Goal: Task Accomplishment & Management: Complete application form

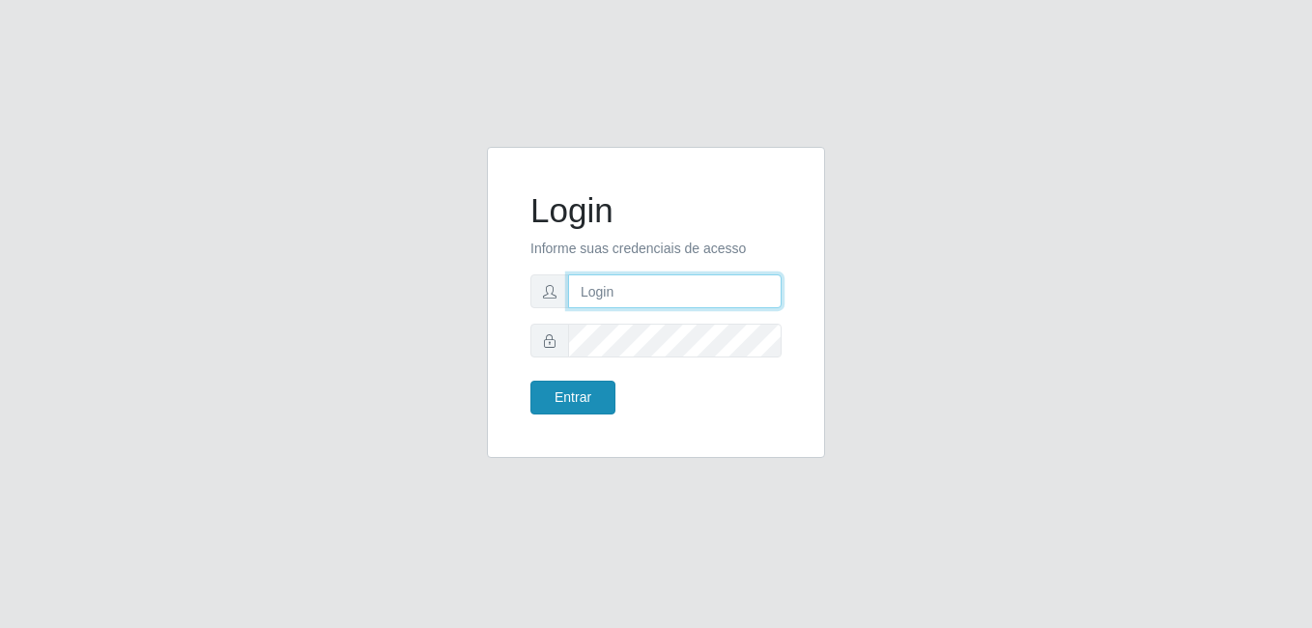
type input "anselmo@B8"
click at [562, 398] on button "Entrar" at bounding box center [572, 398] width 85 height 34
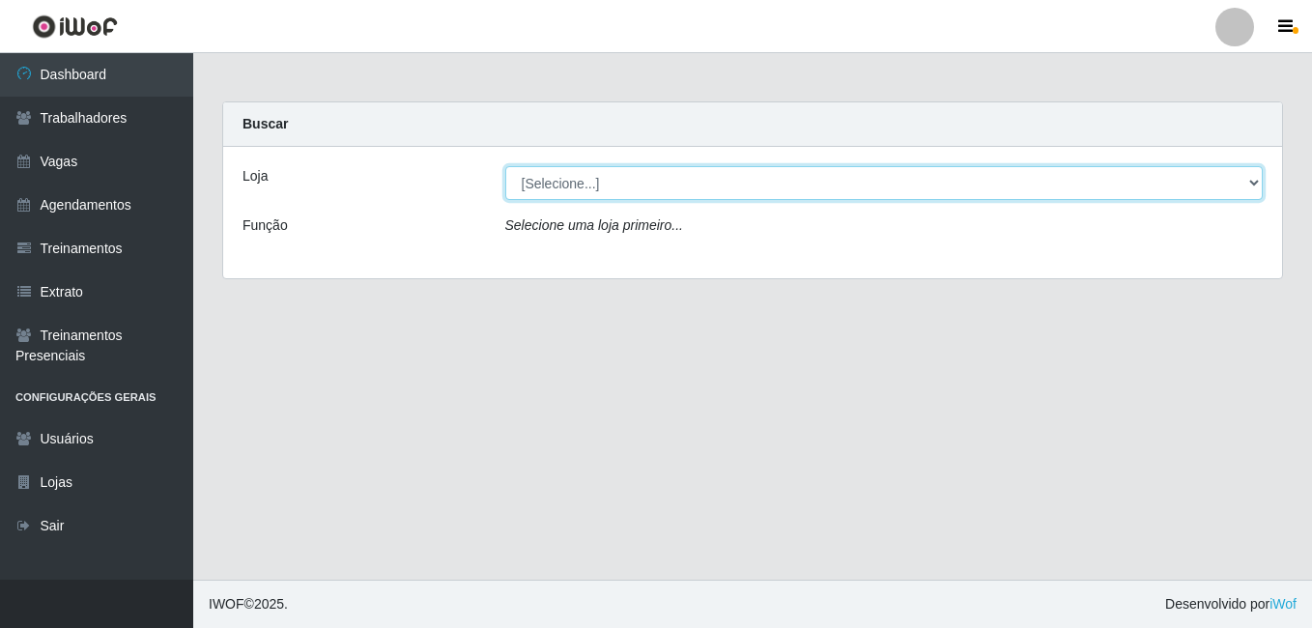
click at [626, 187] on select "[Selecione...] Bemais Supermercados - B8 [PERSON_NAME]" at bounding box center [884, 183] width 758 height 34
select select "413"
click at [505, 166] on select "[Selecione...] Bemais Supermercados - B8 [PERSON_NAME]" at bounding box center [884, 183] width 758 height 34
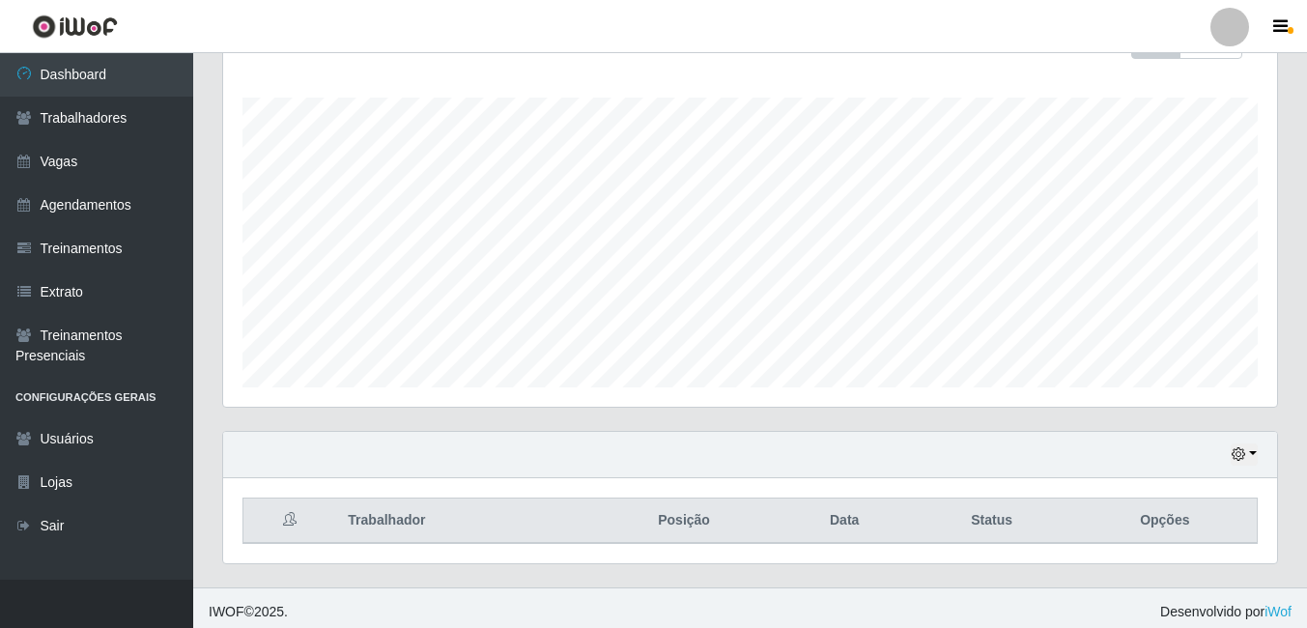
scroll to position [311, 0]
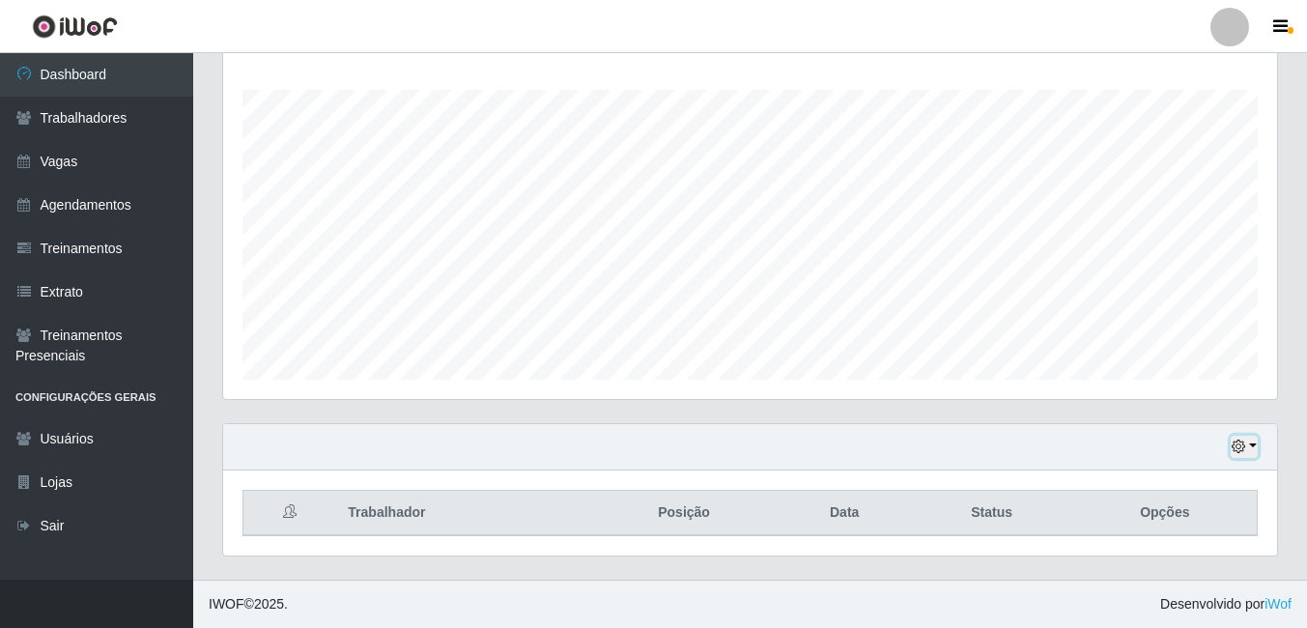
click at [1235, 446] on icon "button" at bounding box center [1239, 447] width 14 height 14
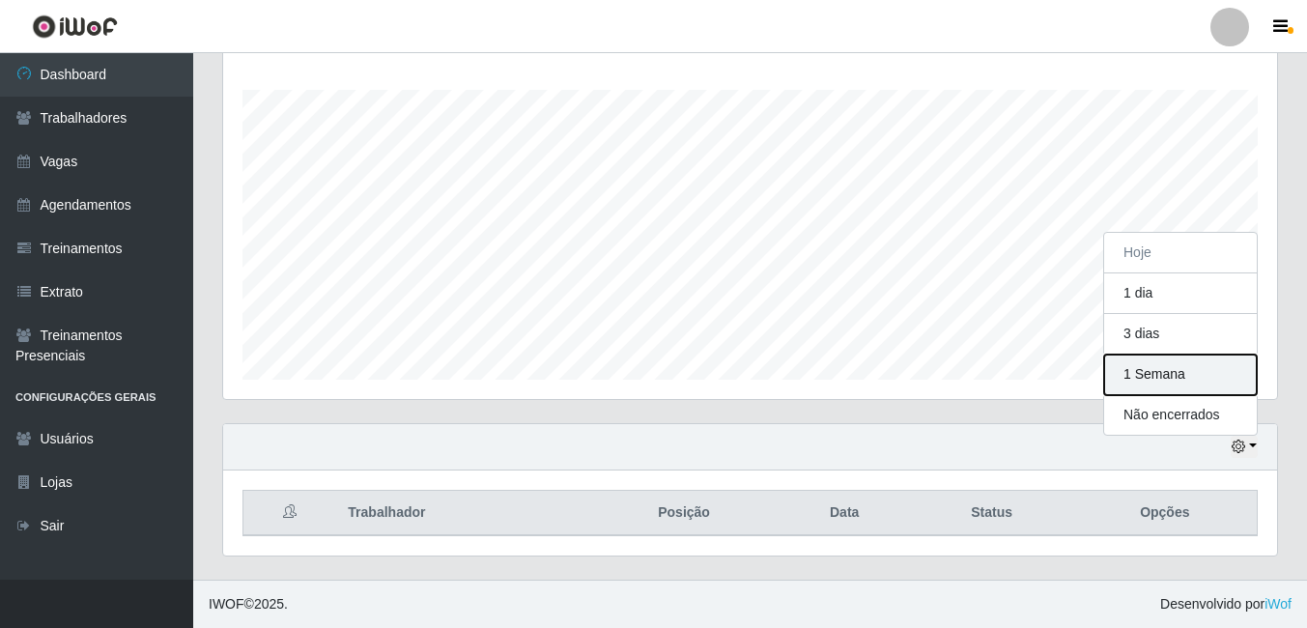
click at [1155, 379] on button "1 Semana" at bounding box center [1180, 375] width 153 height 41
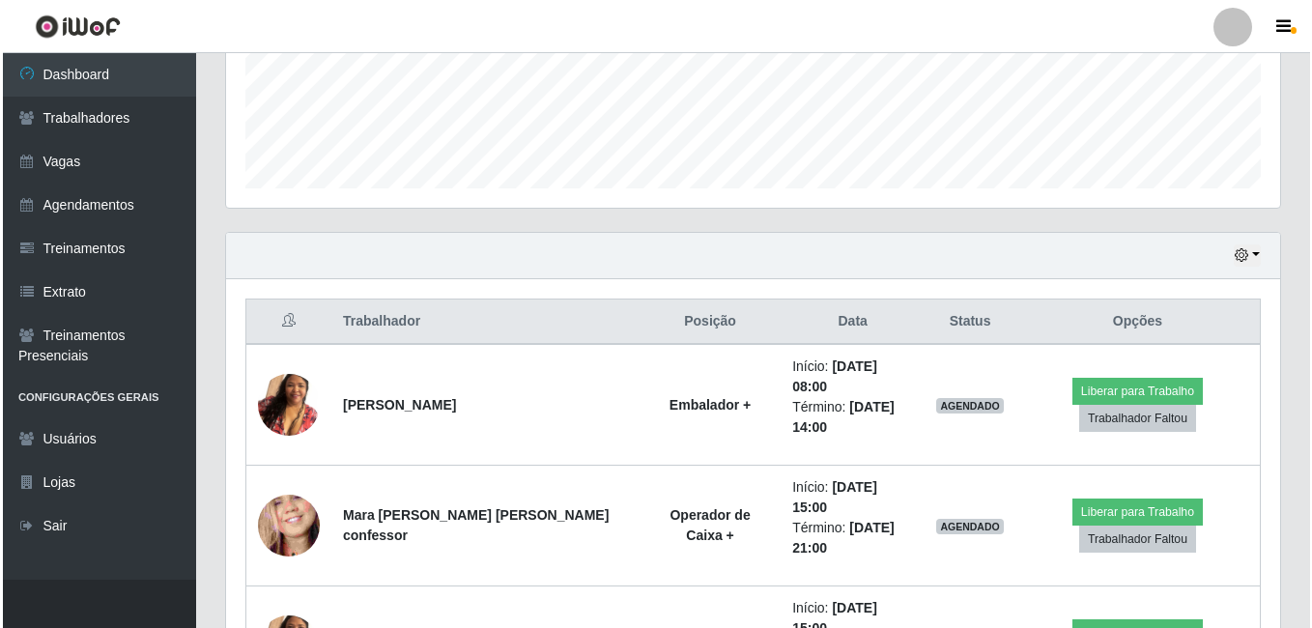
scroll to position [504, 0]
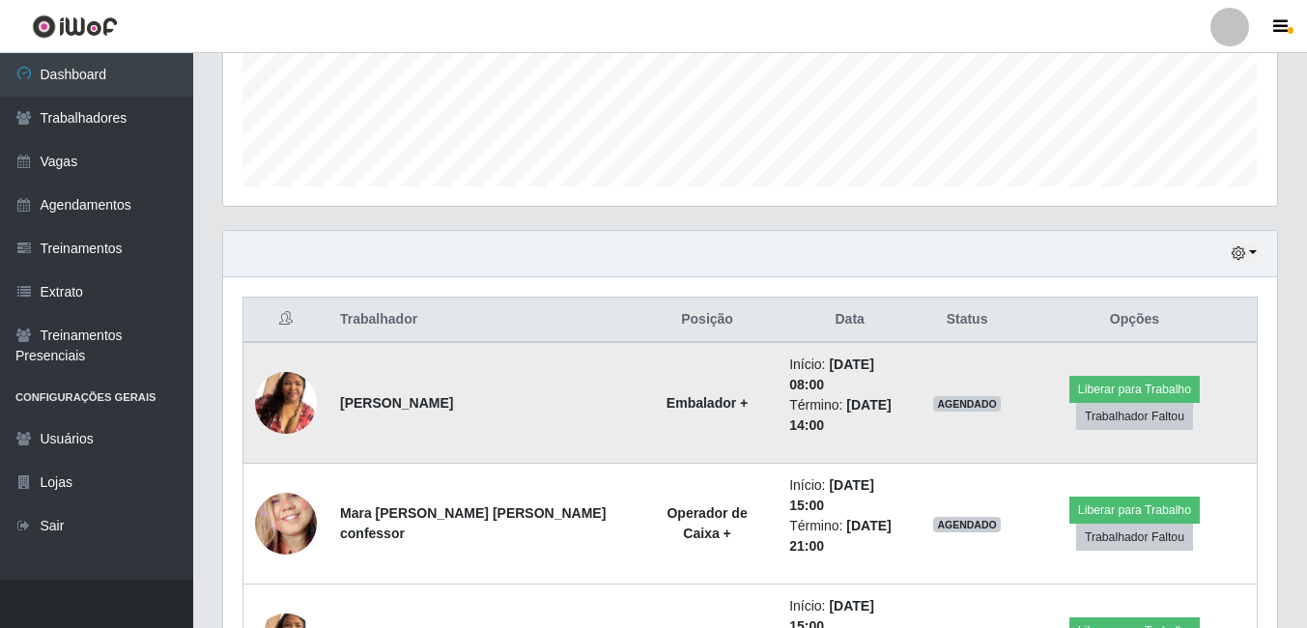
click at [296, 389] on img at bounding box center [286, 403] width 62 height 110
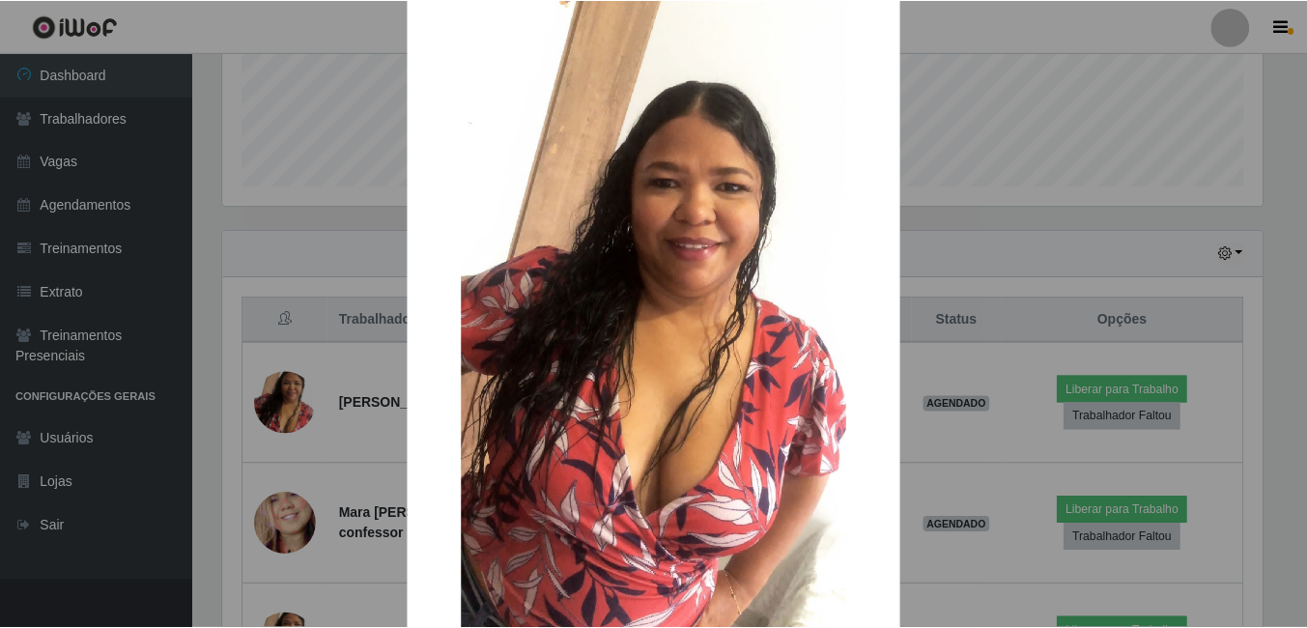
scroll to position [228, 0]
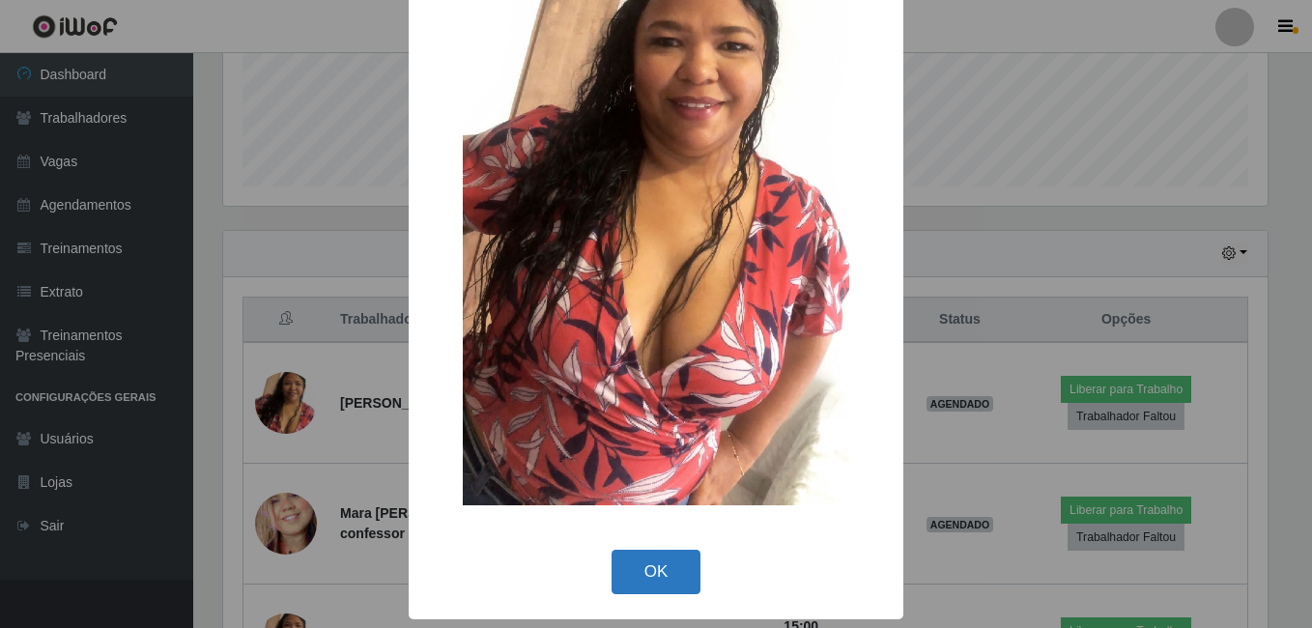
drag, startPoint x: 655, startPoint y: 567, endPoint x: 626, endPoint y: 560, distance: 29.8
click at [651, 567] on button "OK" at bounding box center [657, 572] width 90 height 45
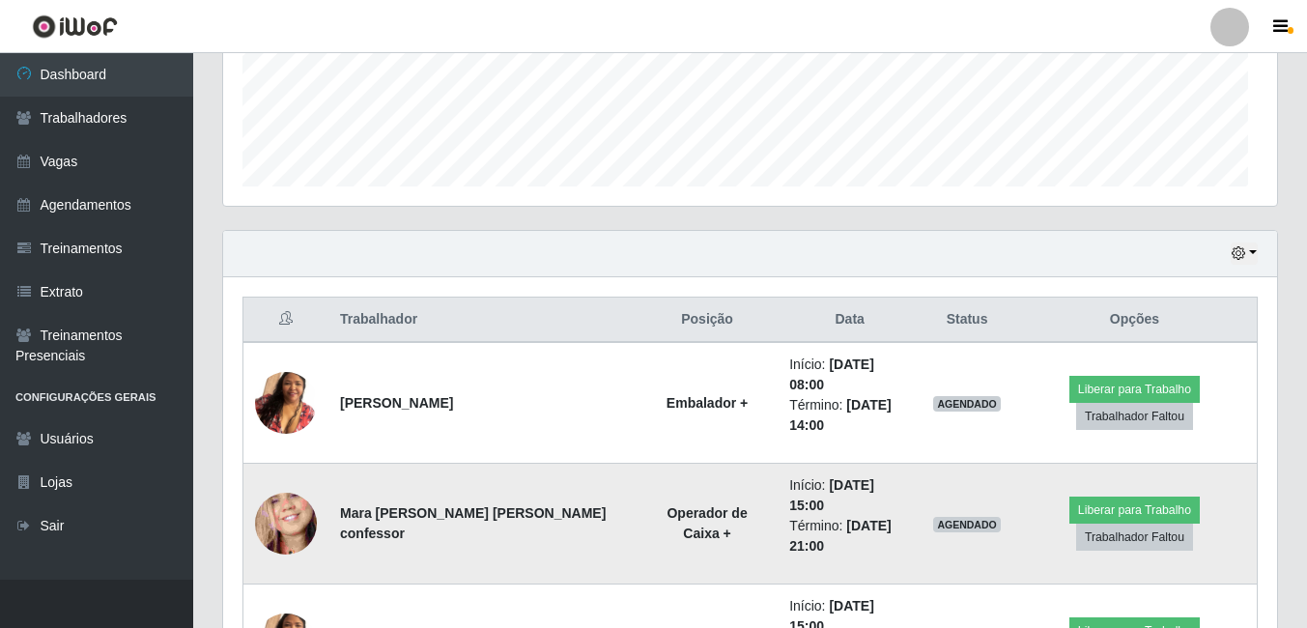
scroll to position [401, 1054]
click at [291, 496] on img at bounding box center [286, 524] width 62 height 134
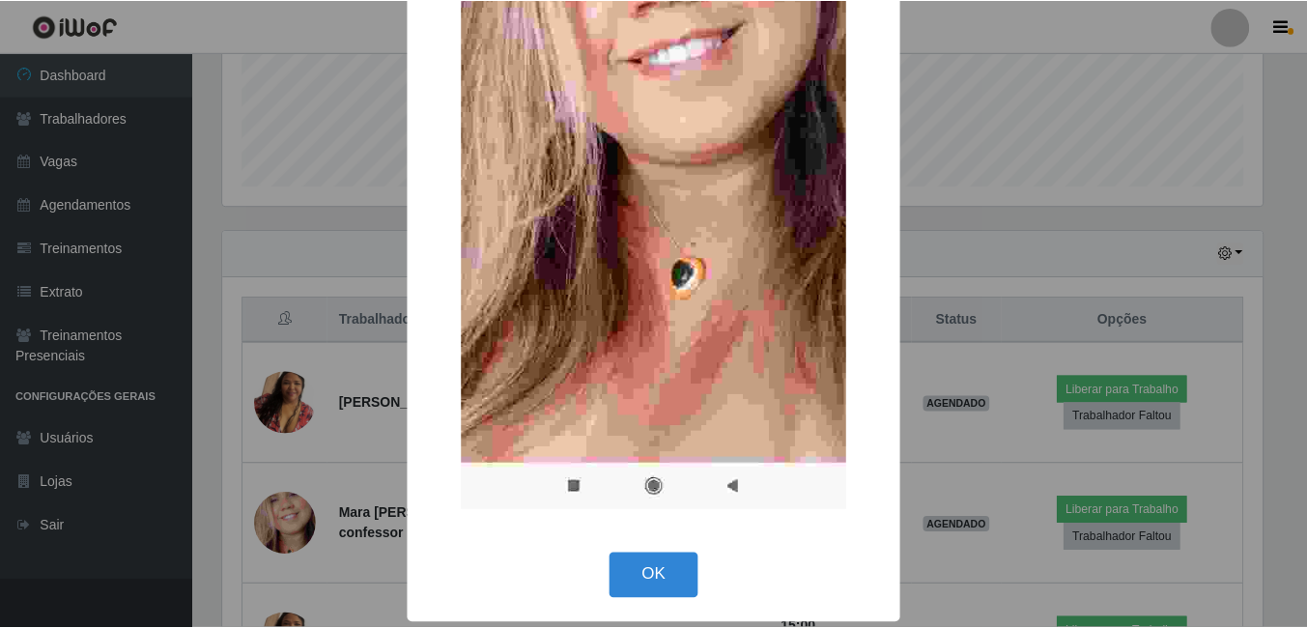
scroll to position [380, 0]
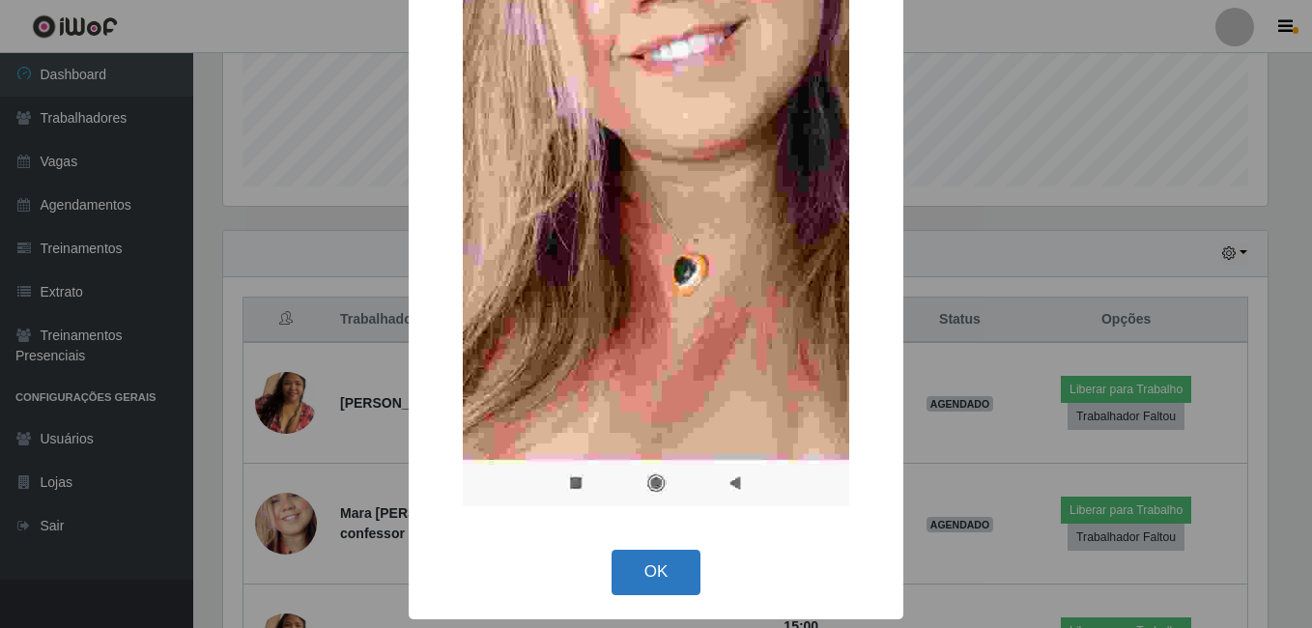
click at [650, 571] on button "OK" at bounding box center [657, 572] width 90 height 45
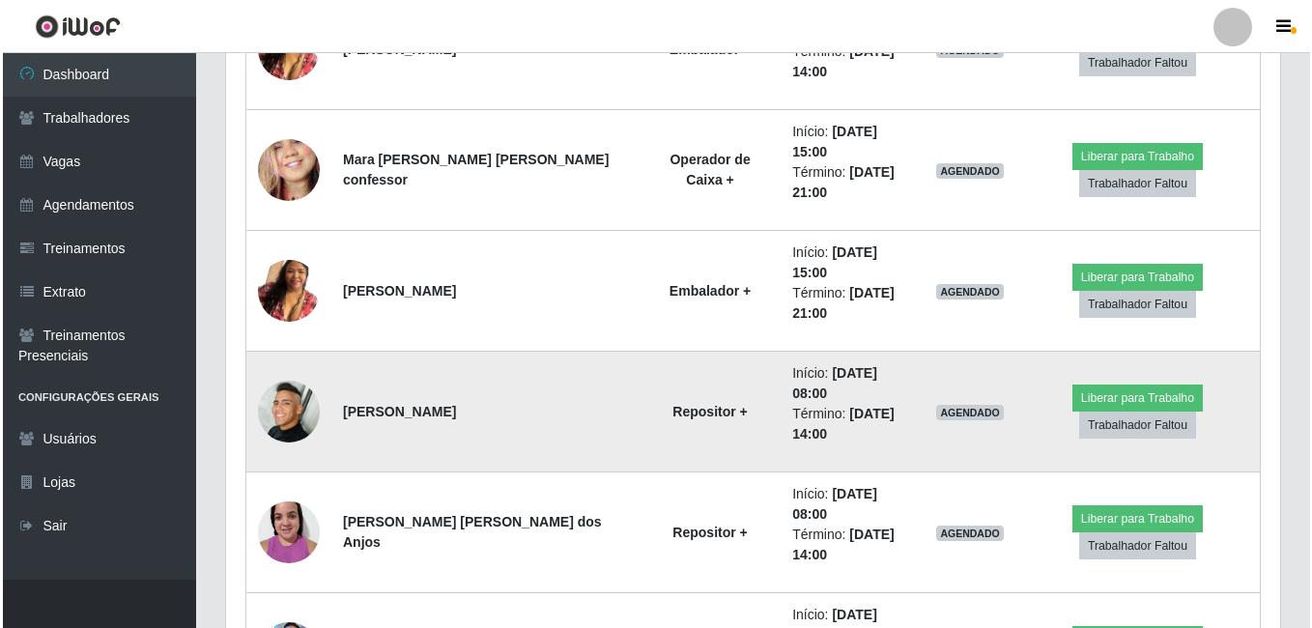
scroll to position [891, 0]
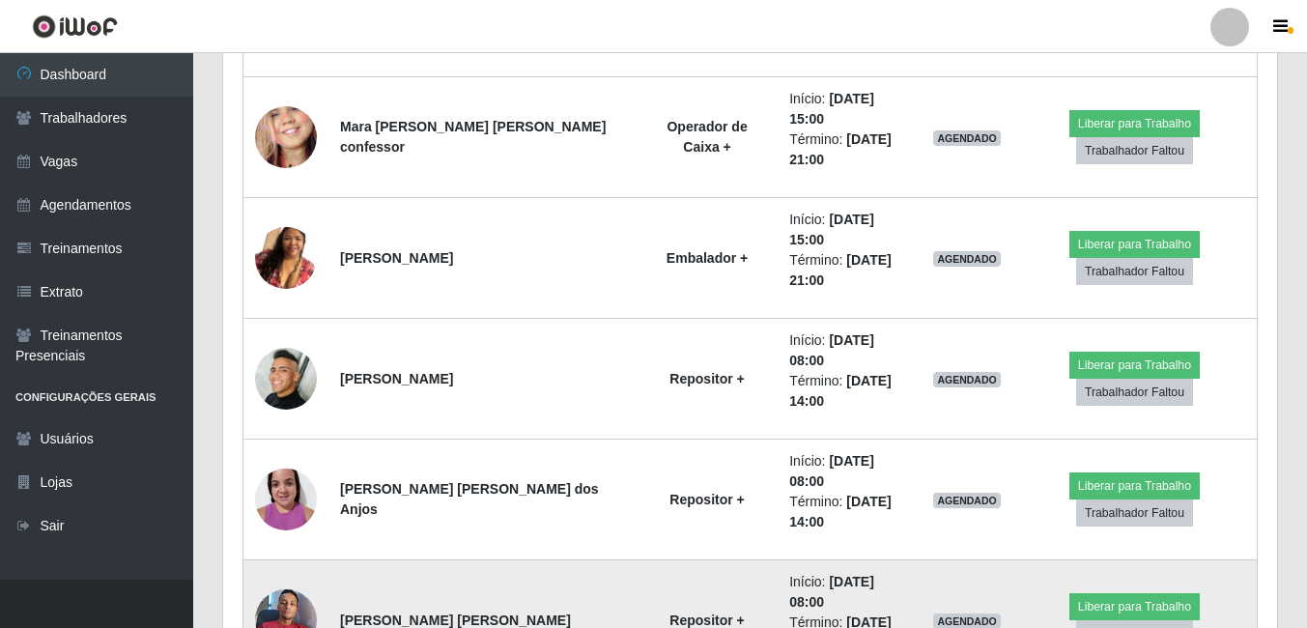
click at [295, 579] on img at bounding box center [286, 620] width 62 height 82
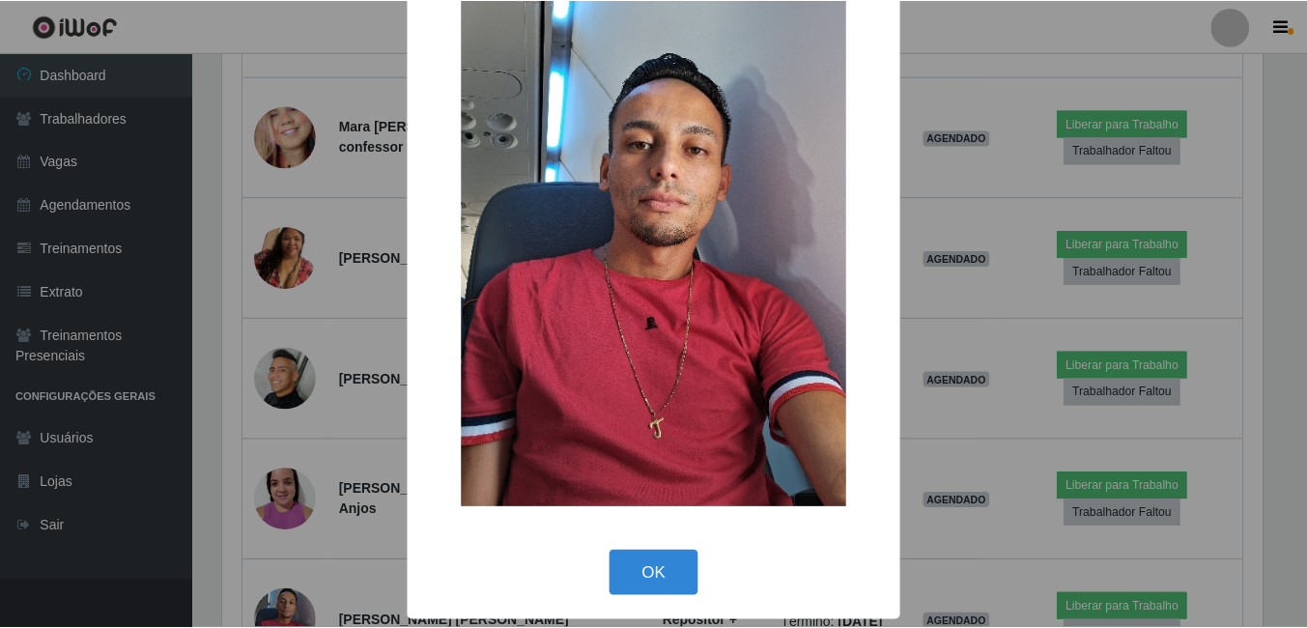
scroll to position [56, 0]
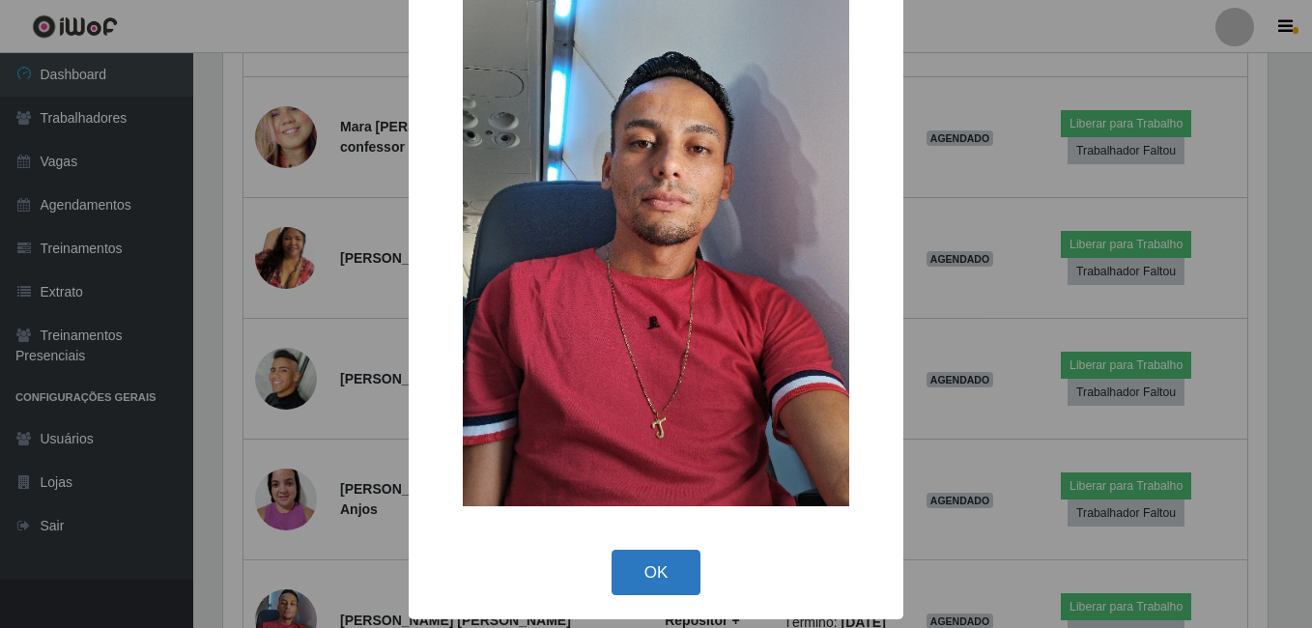
click at [636, 571] on button "OK" at bounding box center [657, 572] width 90 height 45
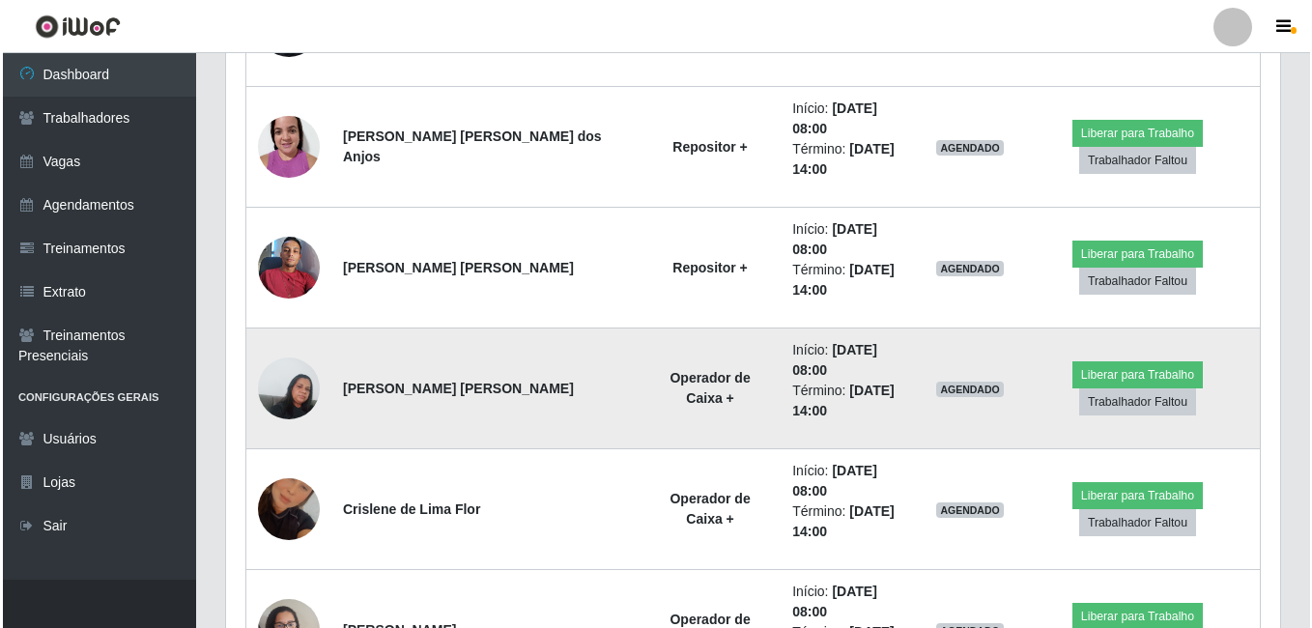
scroll to position [1277, 0]
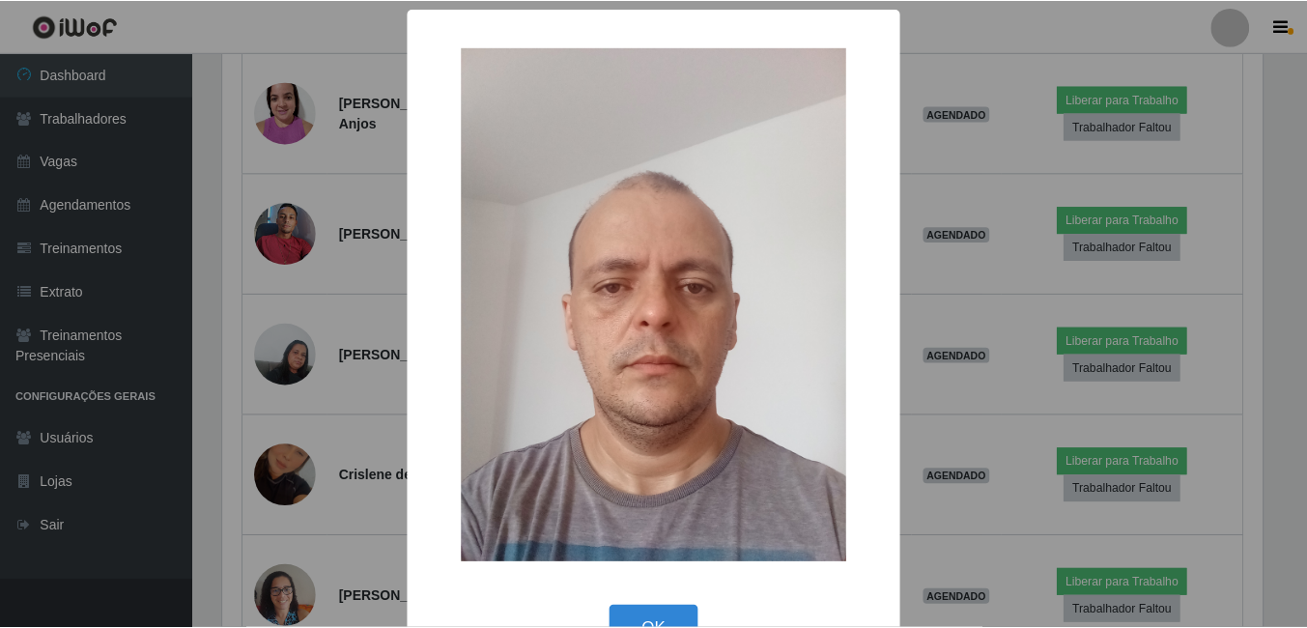
scroll to position [401, 1044]
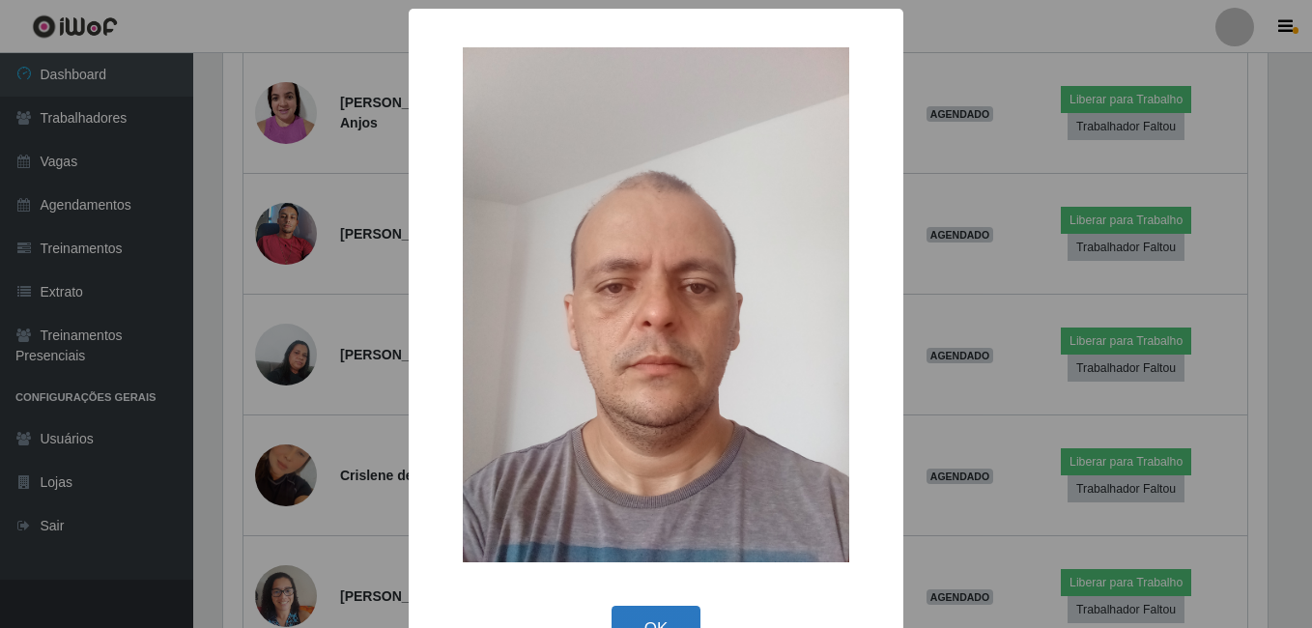
click at [643, 613] on button "OK" at bounding box center [657, 628] width 90 height 45
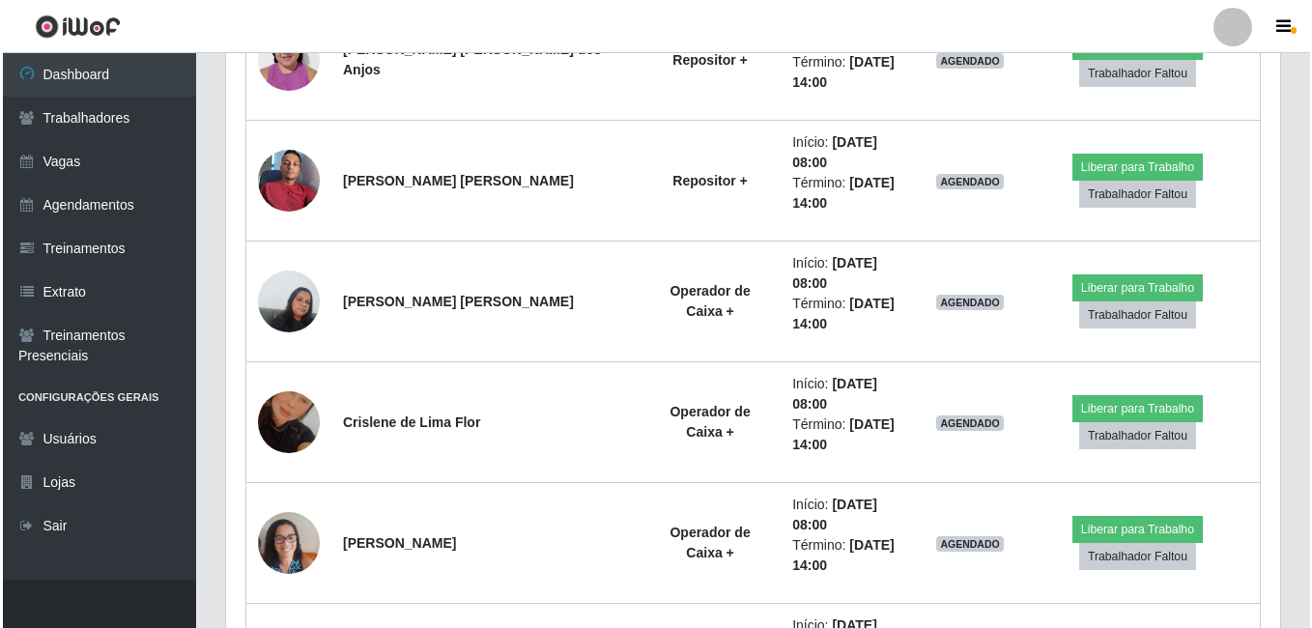
scroll to position [1374, 0]
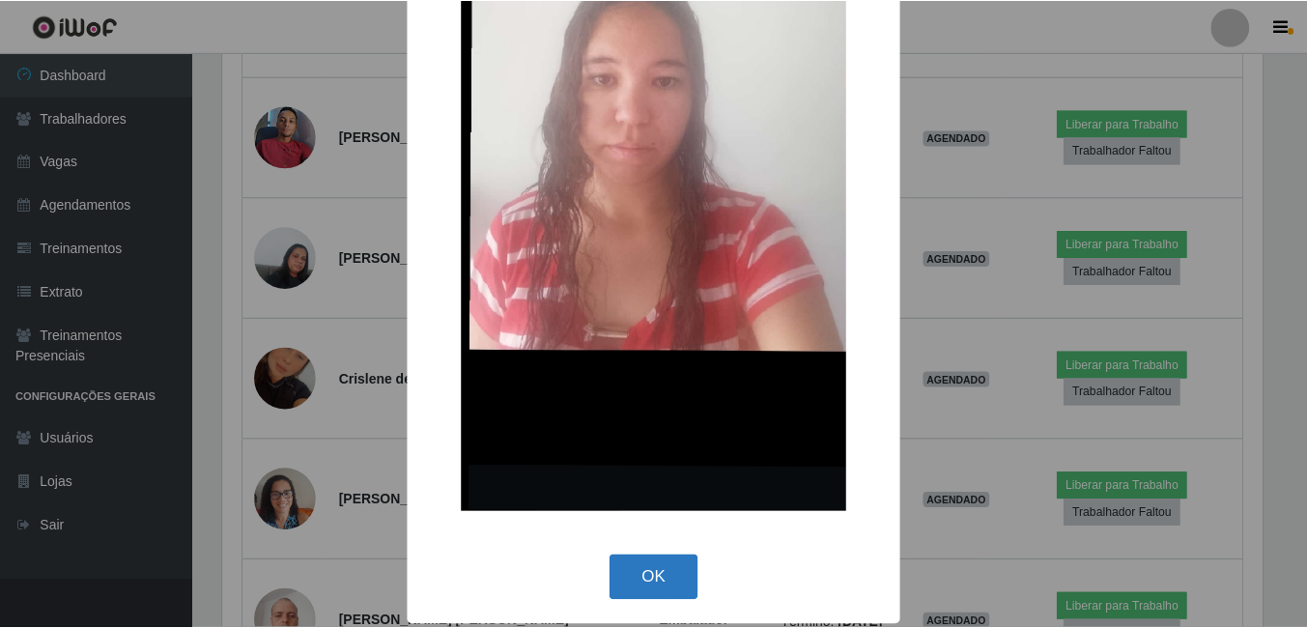
scroll to position [378, 0]
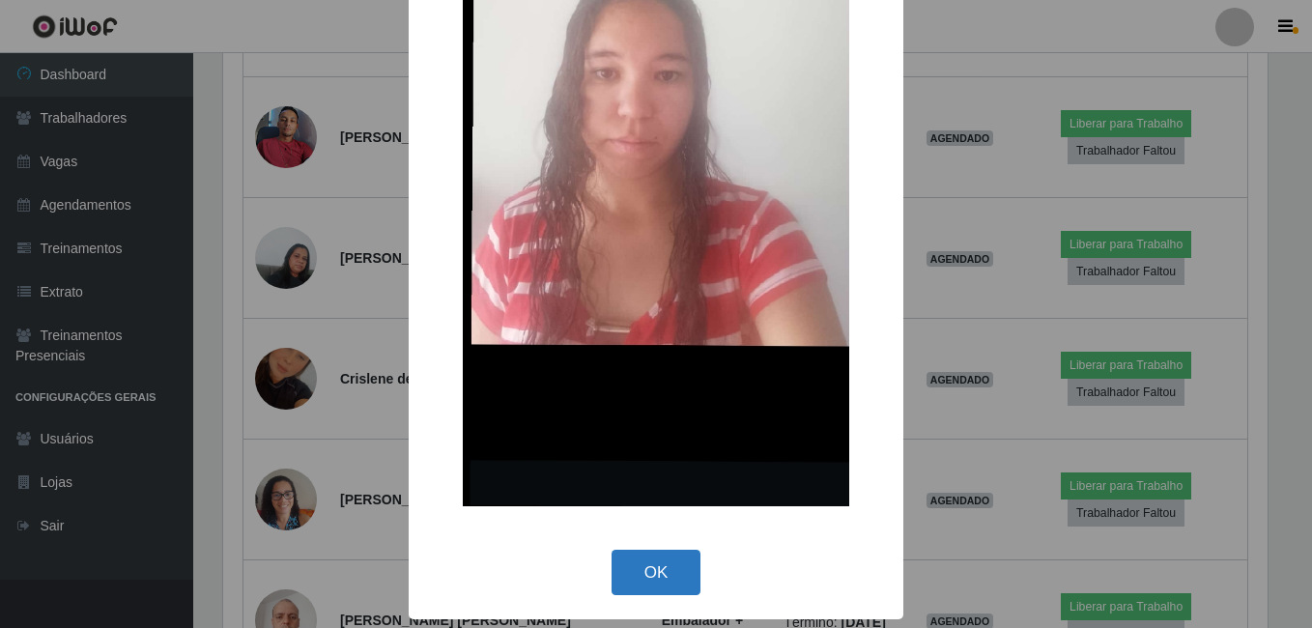
click at [652, 573] on button "OK" at bounding box center [657, 572] width 90 height 45
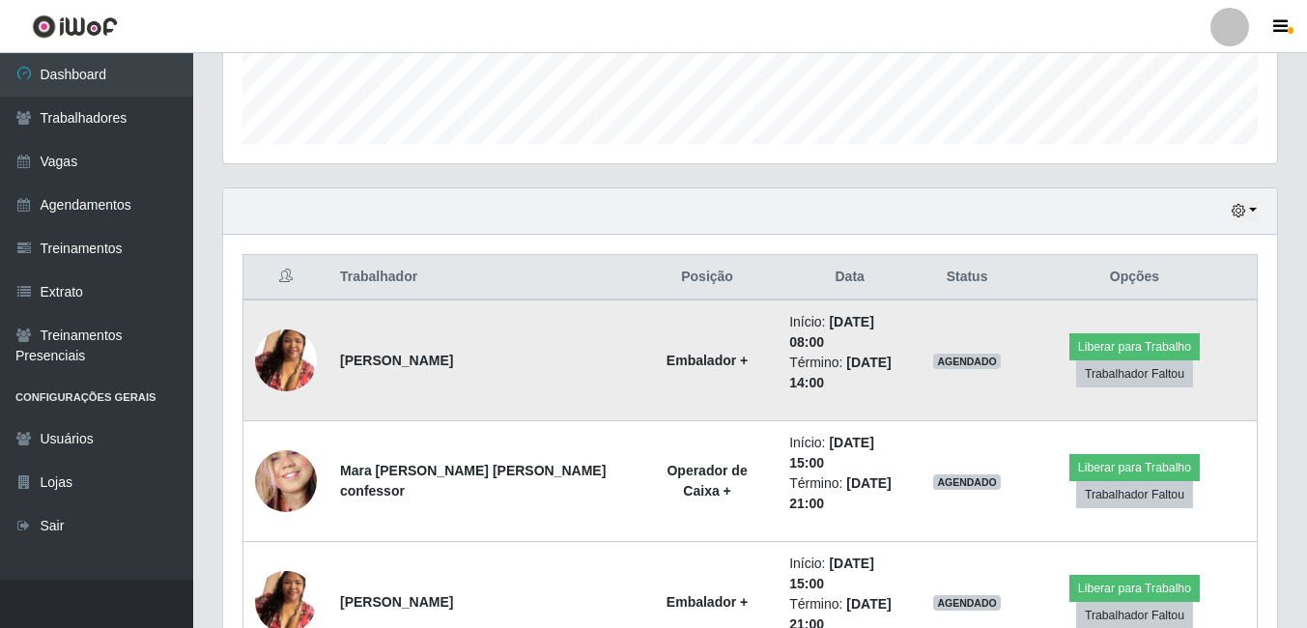
scroll to position [643, 0]
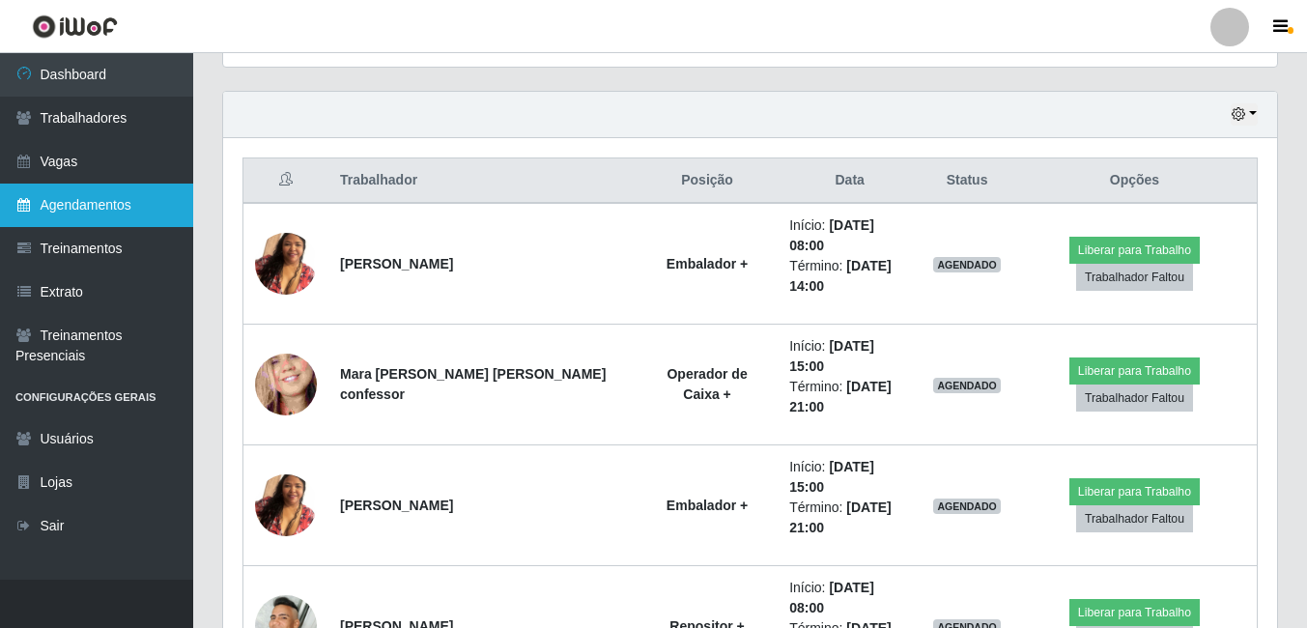
click at [77, 201] on link "Agendamentos" at bounding box center [96, 205] width 193 height 43
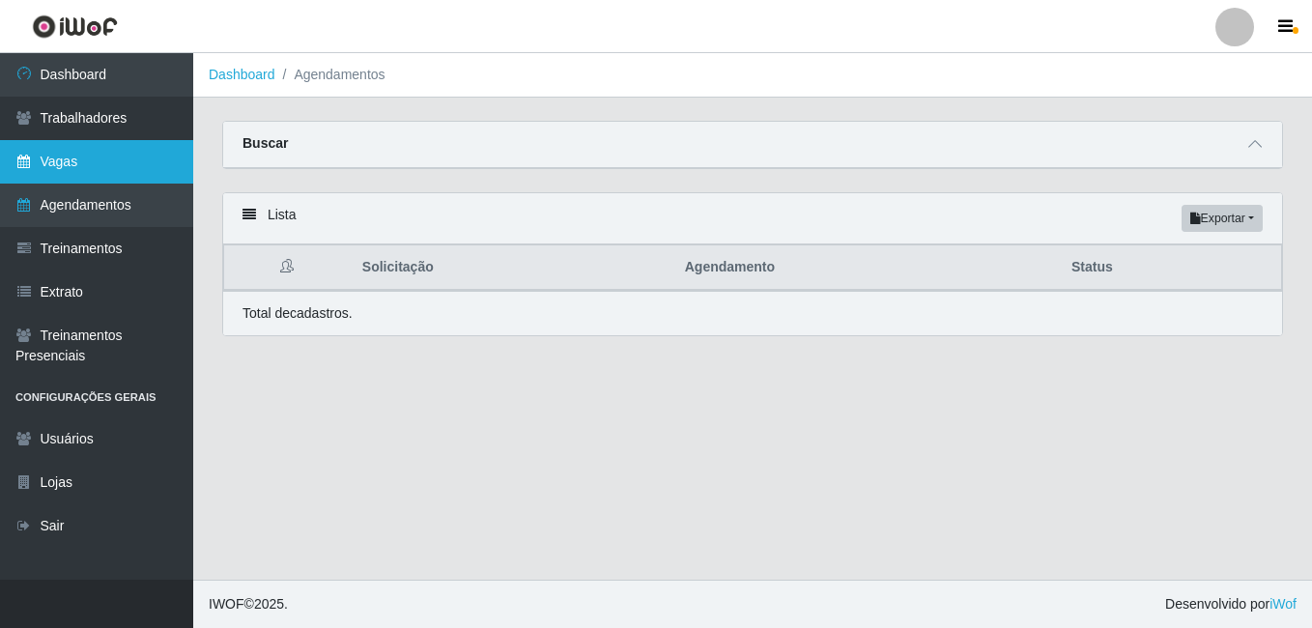
click at [60, 164] on link "Vagas" at bounding box center [96, 161] width 193 height 43
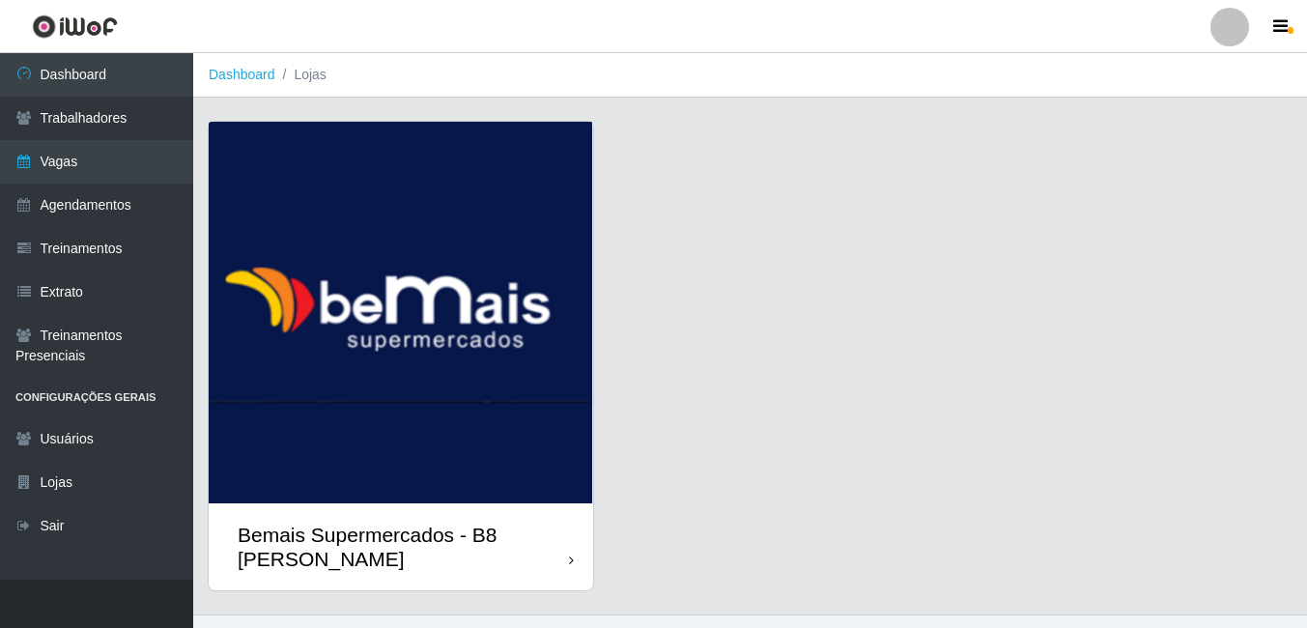
click at [375, 313] on img at bounding box center [401, 313] width 385 height 382
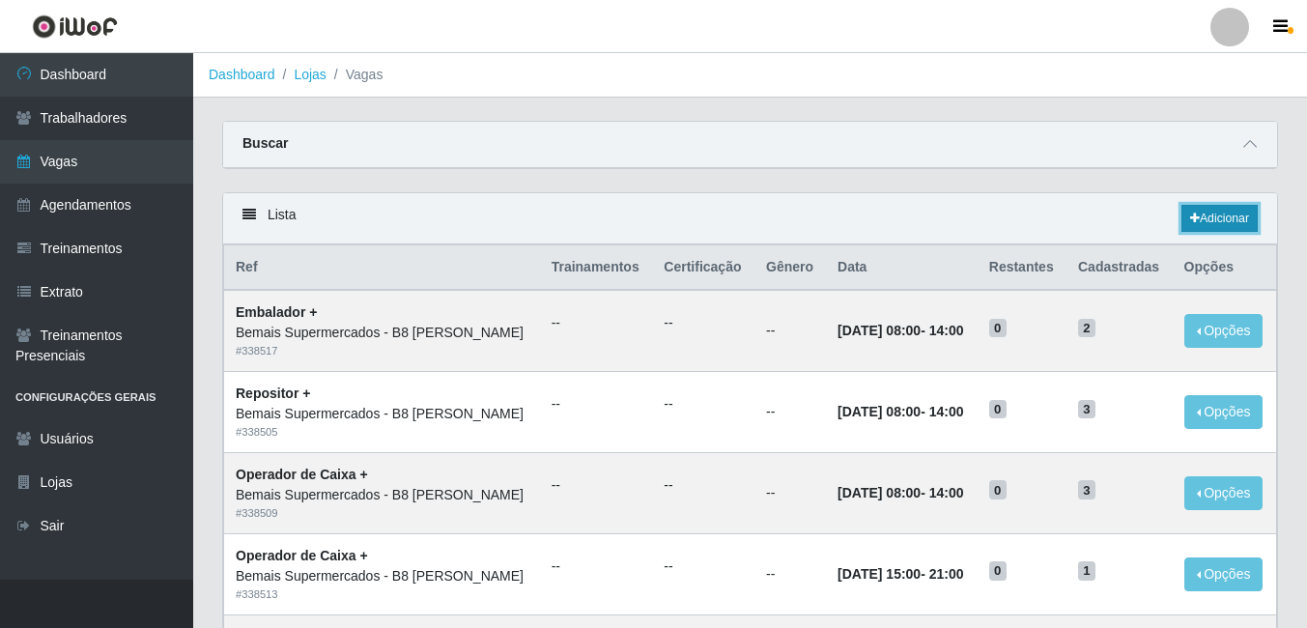
click at [1209, 217] on link "Adicionar" at bounding box center [1220, 218] width 76 height 27
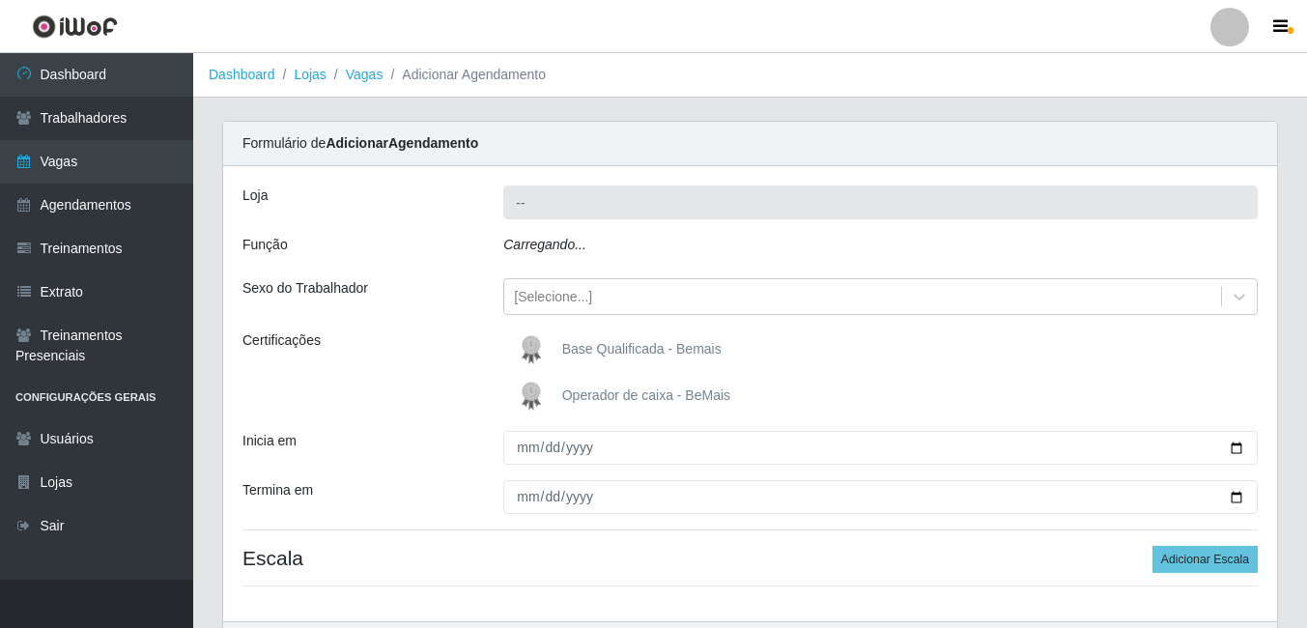
type input "Bemais Supermercados - B8 [PERSON_NAME]"
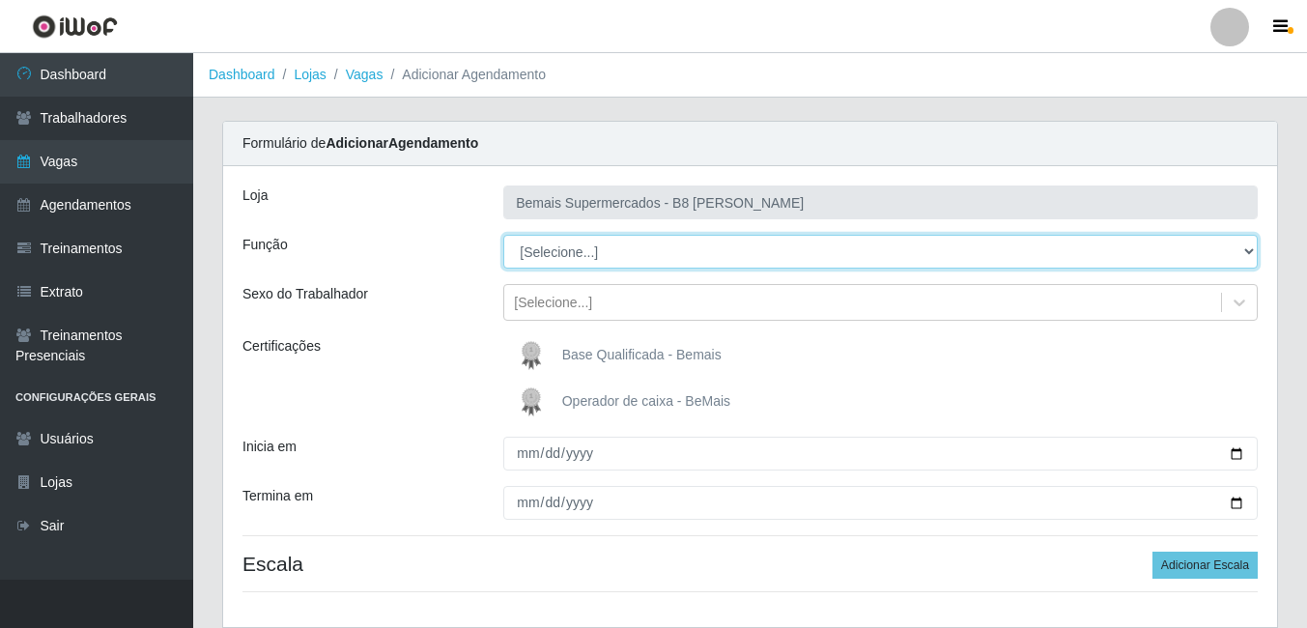
click at [650, 259] on select "[Selecione...] Auxiliar de Estacionamento Auxiliar de Estacionamento + Auxiliar…" at bounding box center [880, 252] width 755 height 34
select select "82"
click at [503, 235] on select "[Selecione...] Auxiliar de Estacionamento Auxiliar de Estacionamento + Auxiliar…" at bounding box center [880, 252] width 755 height 34
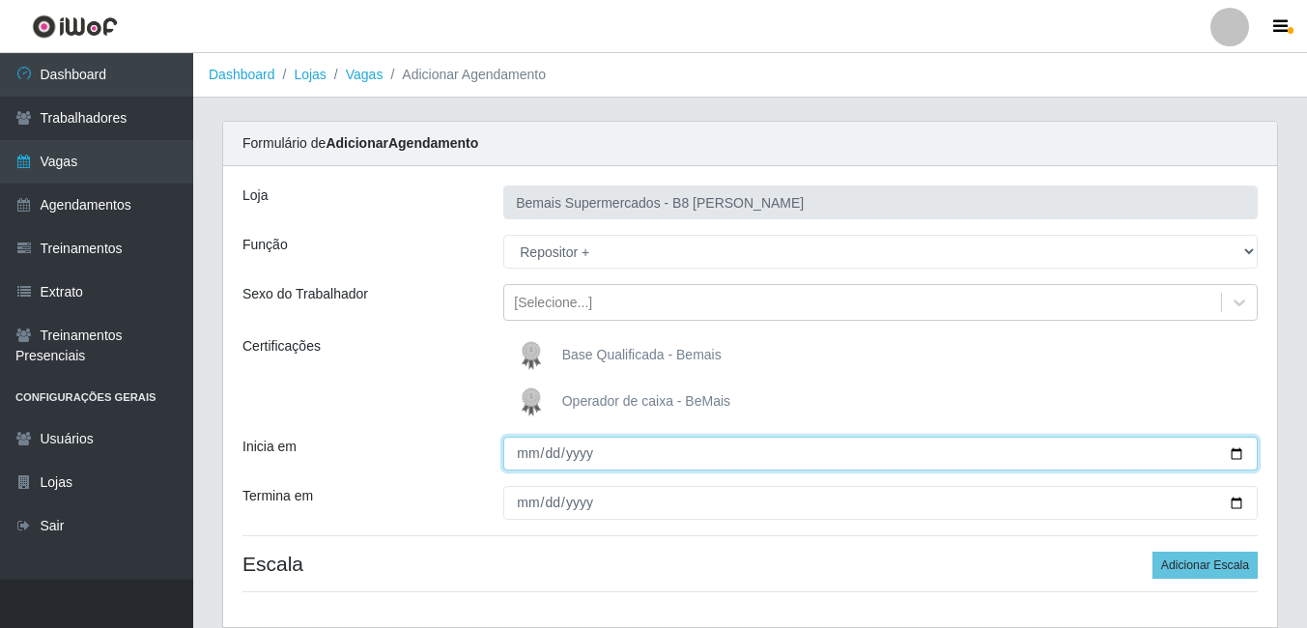
click at [1238, 452] on input "Inicia em" at bounding box center [880, 454] width 755 height 34
type input "[DATE]"
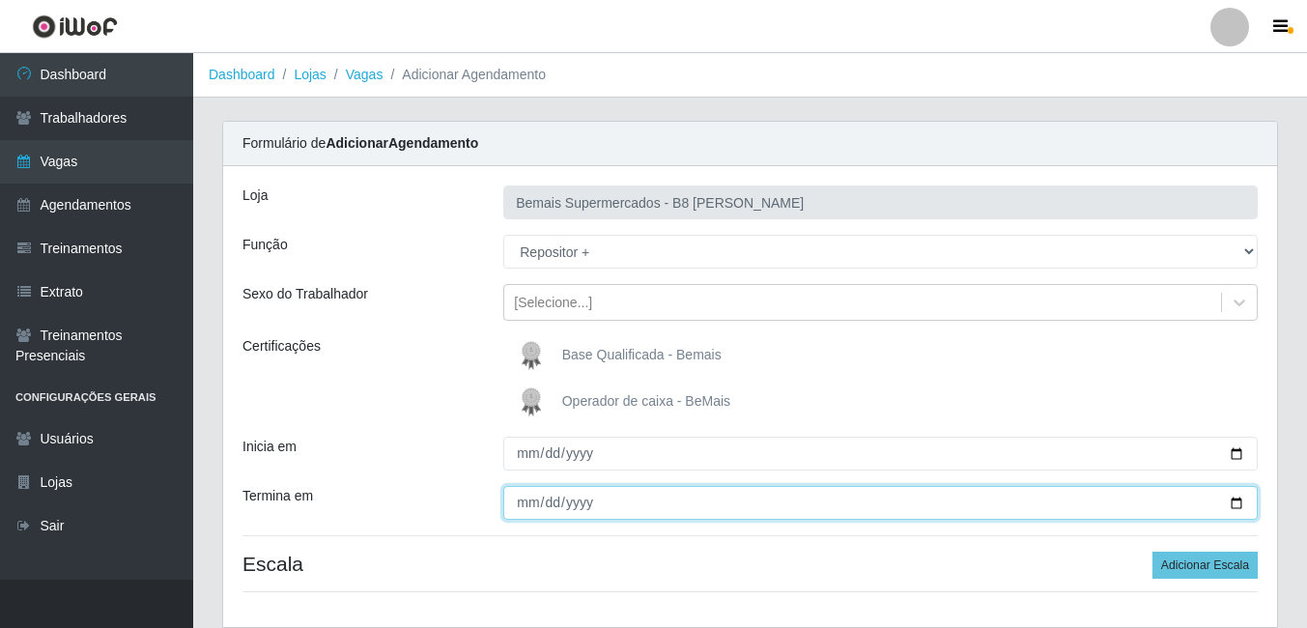
click at [1239, 501] on input "Termina em" at bounding box center [880, 503] width 755 height 34
click at [1235, 499] on input "[DATE]" at bounding box center [880, 503] width 755 height 34
type input "[DATE]"
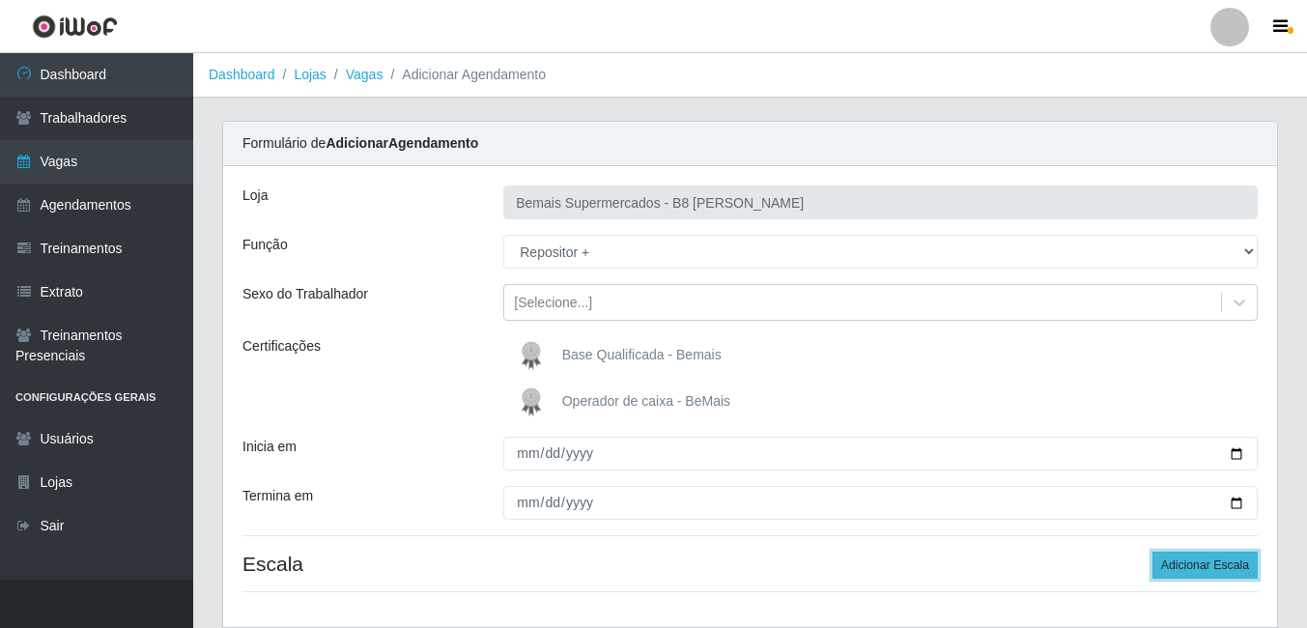
click at [1188, 564] on button "Adicionar Escala" at bounding box center [1205, 565] width 105 height 27
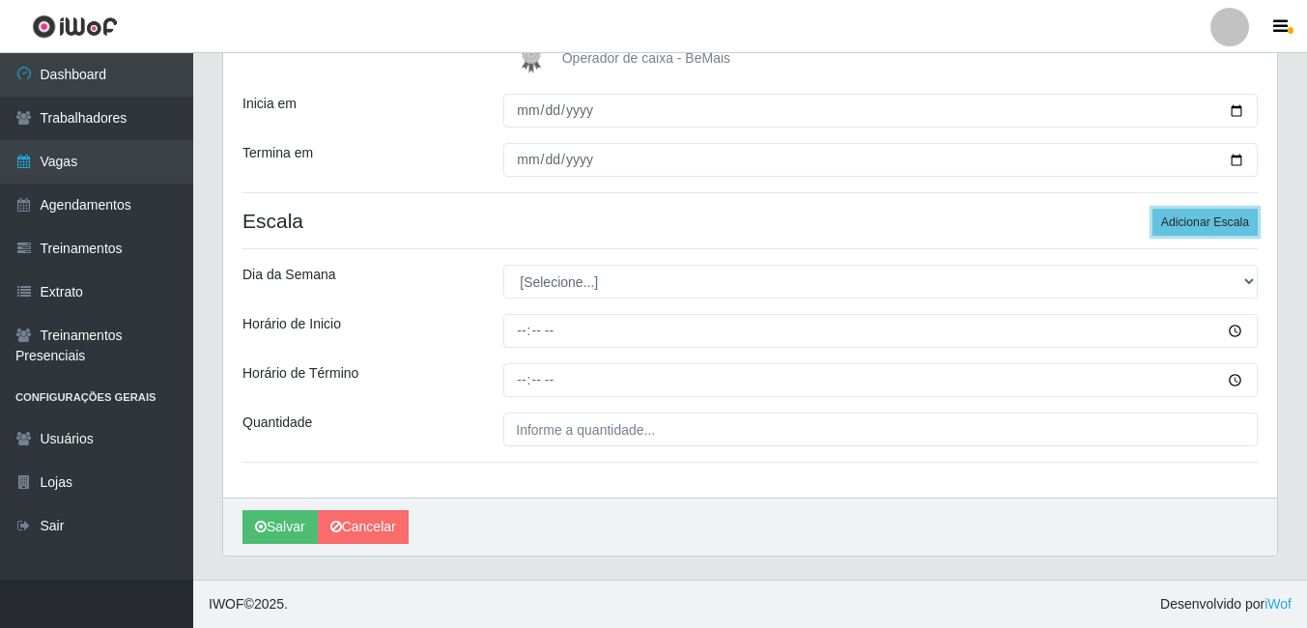
scroll to position [246, 0]
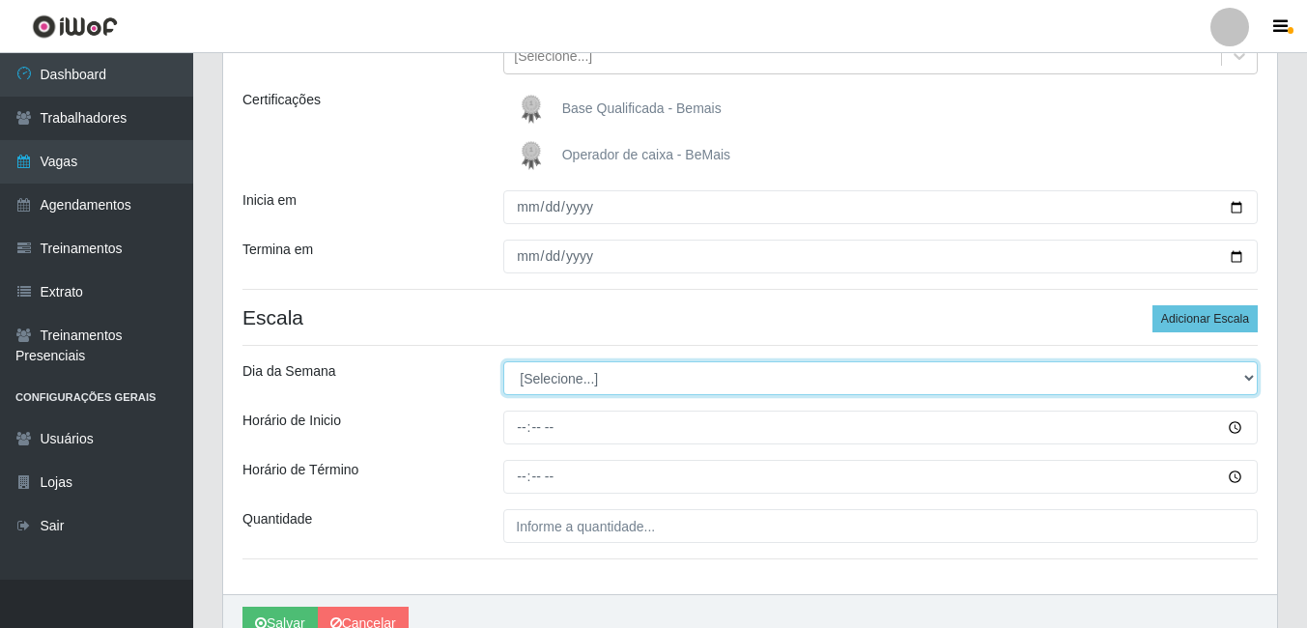
click at [924, 384] on select "[Selecione...] Segunda Terça Quarta Quinta Sexta Sábado Domingo" at bounding box center [880, 378] width 755 height 34
select select "6"
click at [503, 361] on select "[Selecione...] Segunda Terça Quarta Quinta Sexta Sábado Domingo" at bounding box center [880, 378] width 755 height 34
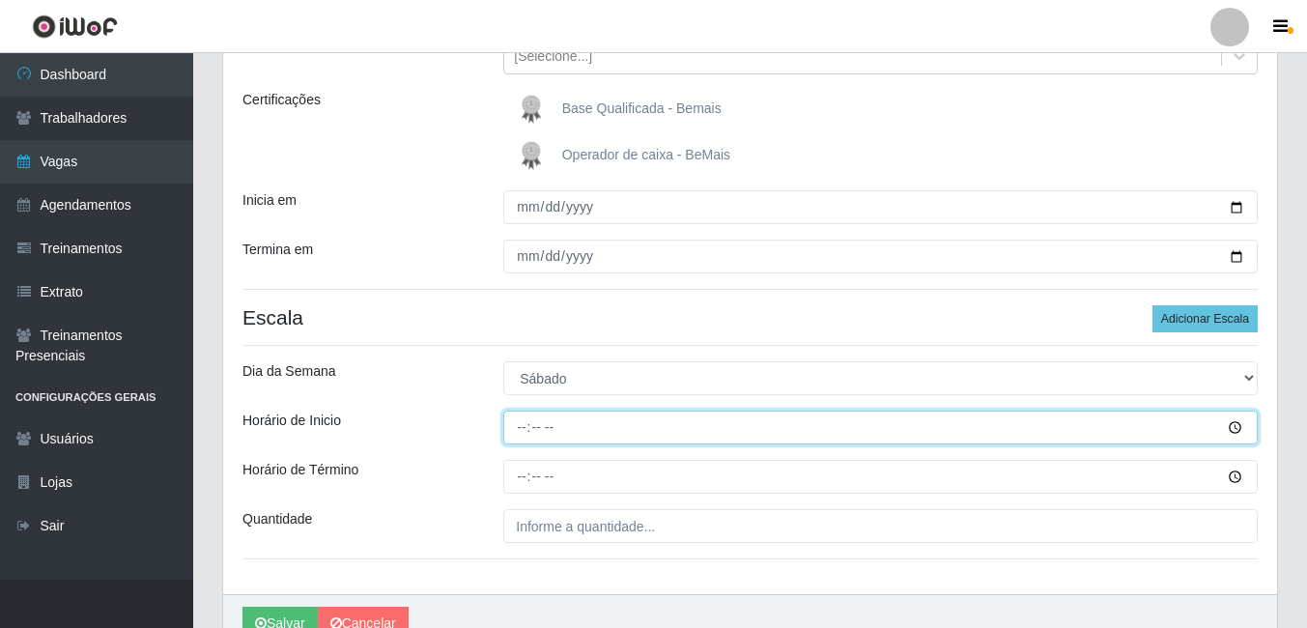
click at [525, 428] on input "Horário de Inicio" at bounding box center [880, 428] width 755 height 34
type input "14:00"
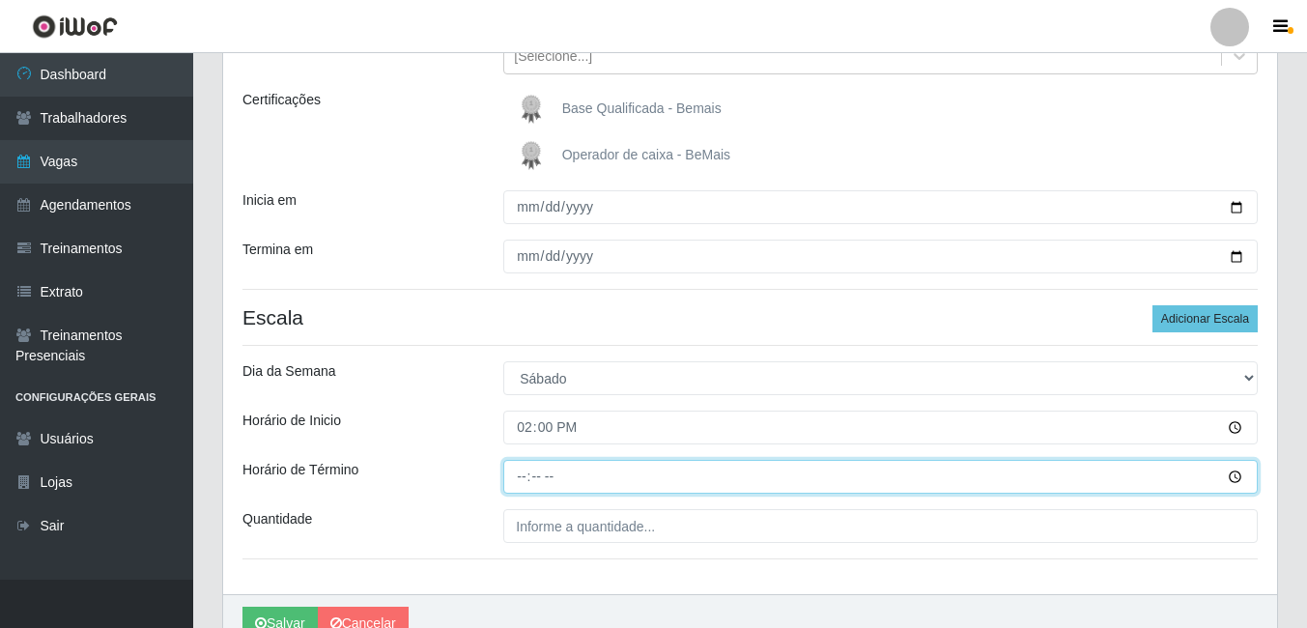
click at [523, 471] on input "Horário de Término" at bounding box center [880, 477] width 755 height 34
type input "20:00"
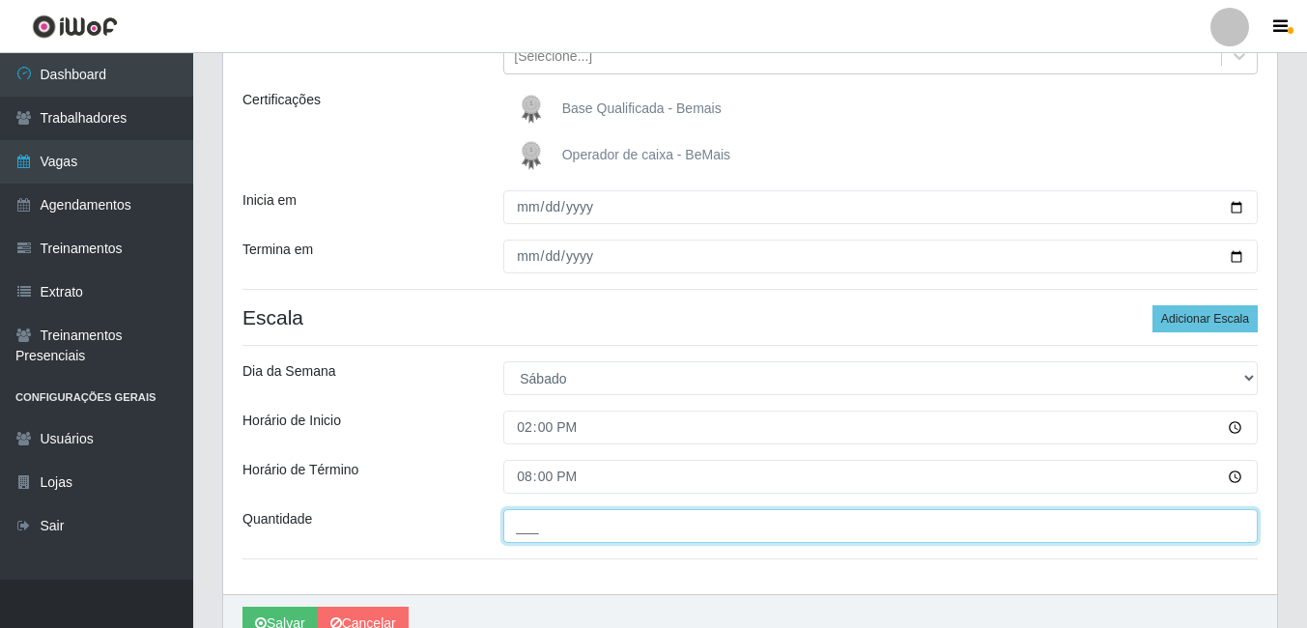
click at [554, 526] on input "___" at bounding box center [880, 526] width 755 height 34
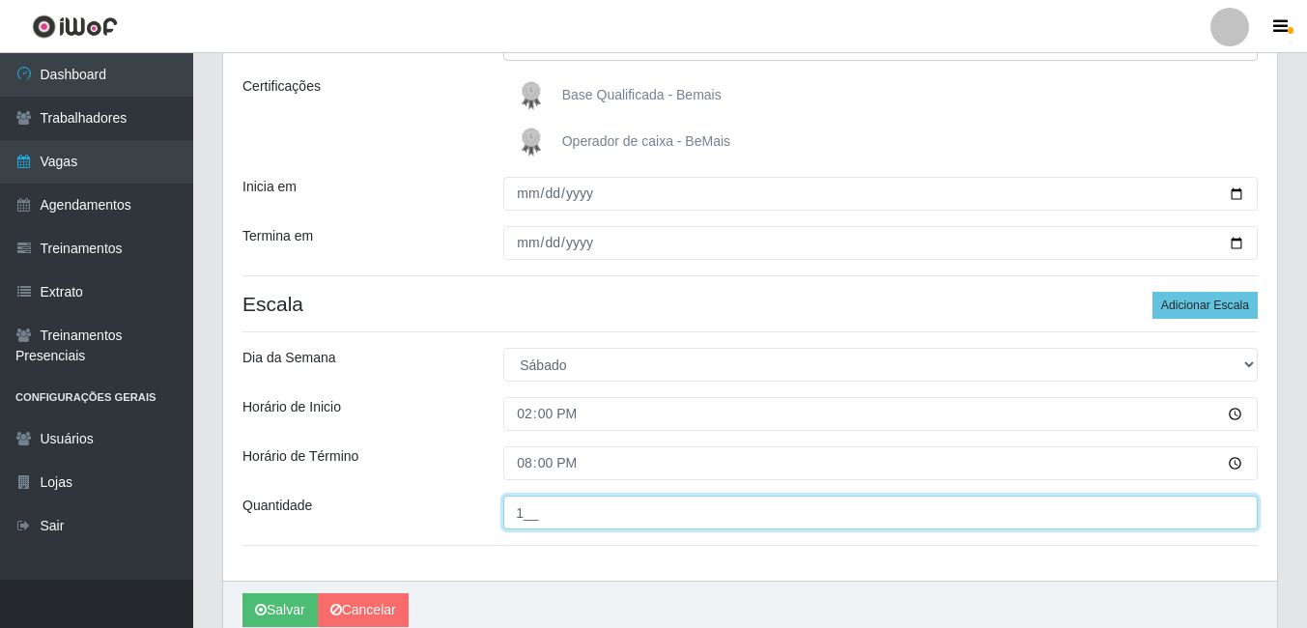
scroll to position [343, 0]
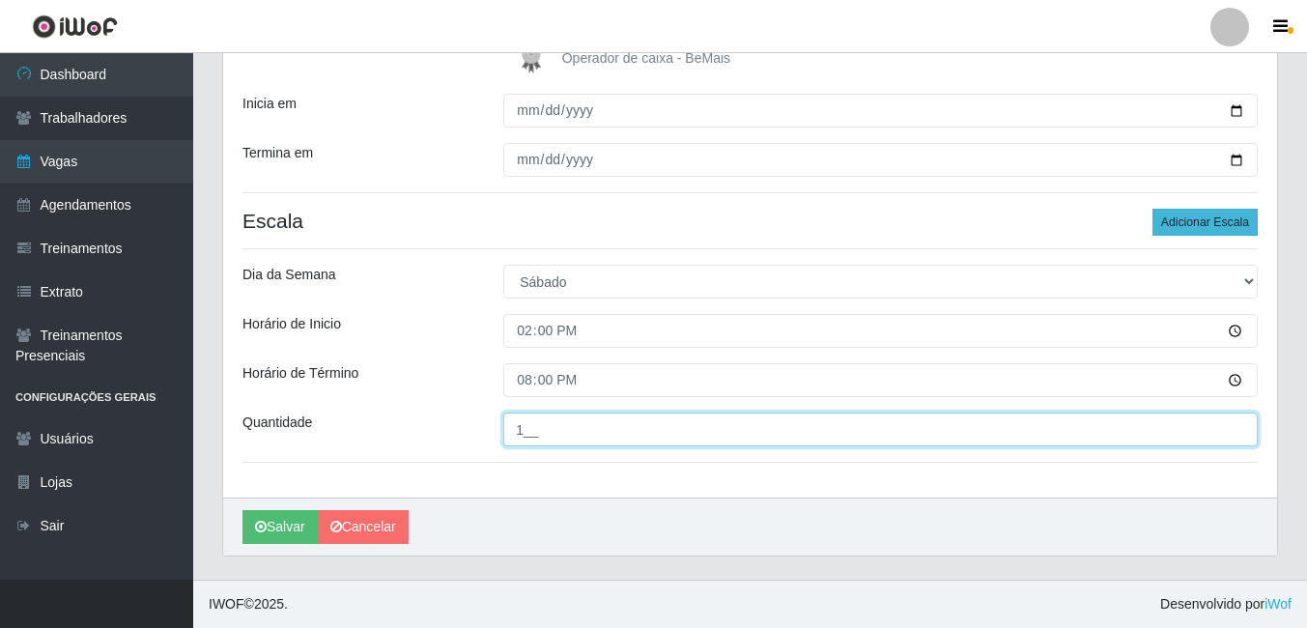
type input "1__"
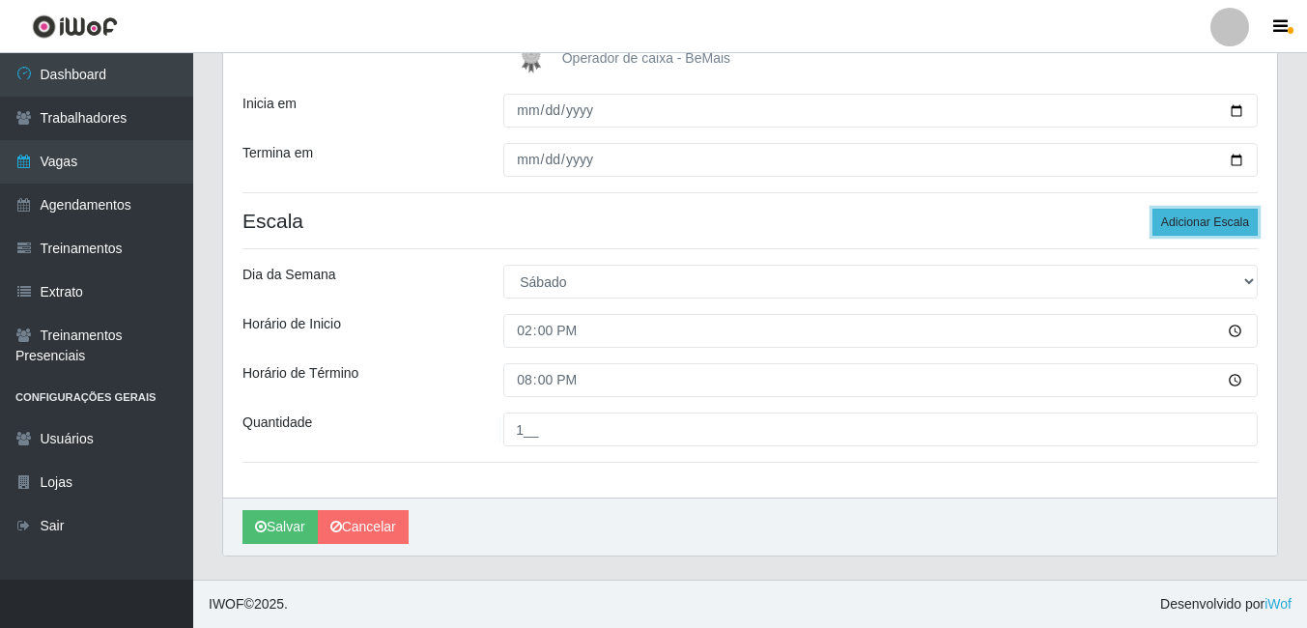
click at [1203, 223] on button "Adicionar Escala" at bounding box center [1205, 222] width 105 height 27
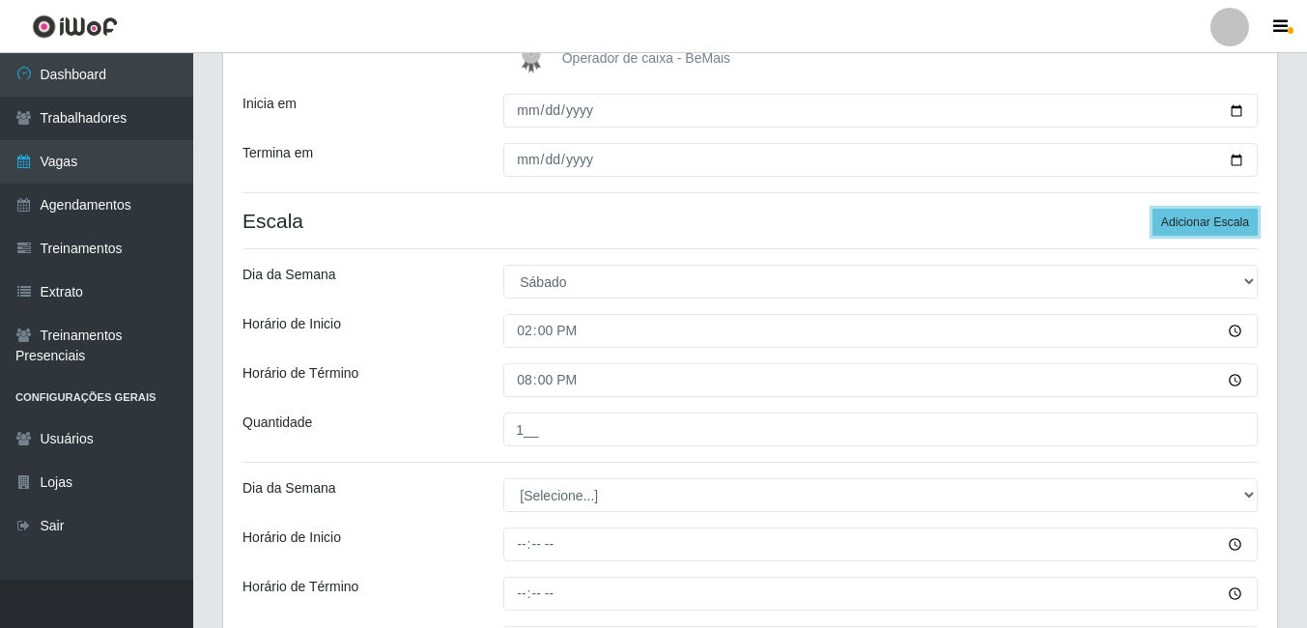
scroll to position [440, 0]
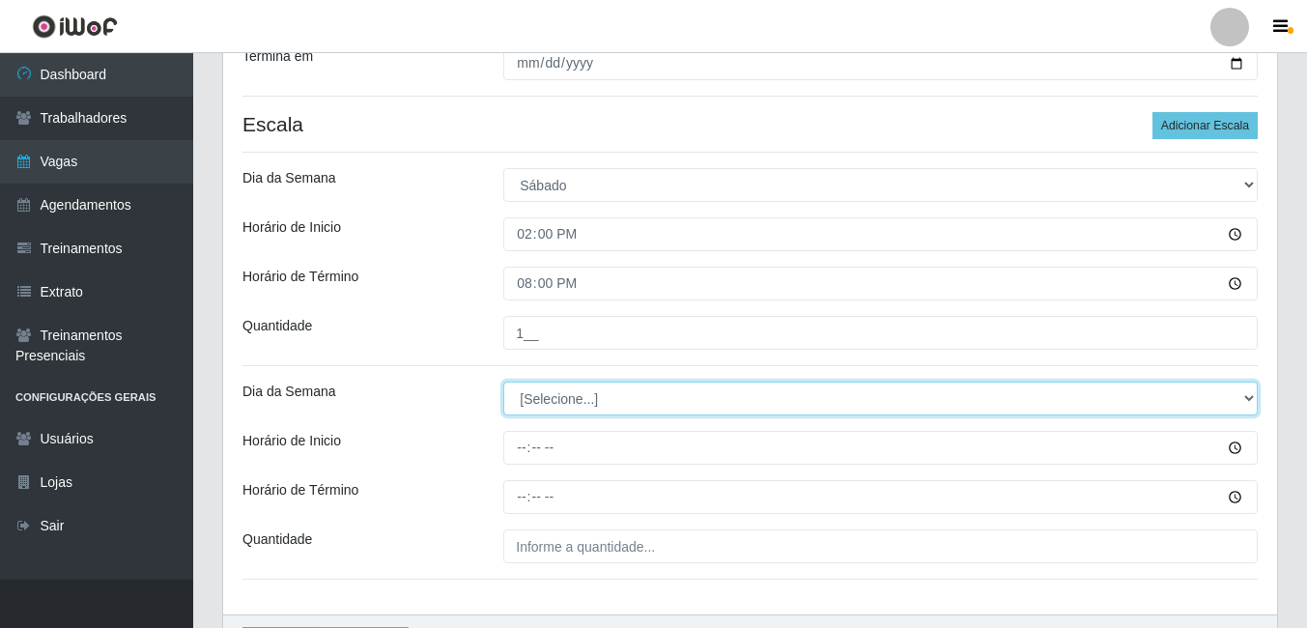
click at [608, 401] on select "[Selecione...] Segunda Terça Quarta Quinta Sexta Sábado Domingo" at bounding box center [880, 399] width 755 height 34
select select "0"
click at [503, 382] on select "[Selecione...] Segunda Terça Quarta Quinta Sexta Sábado Domingo" at bounding box center [880, 399] width 755 height 34
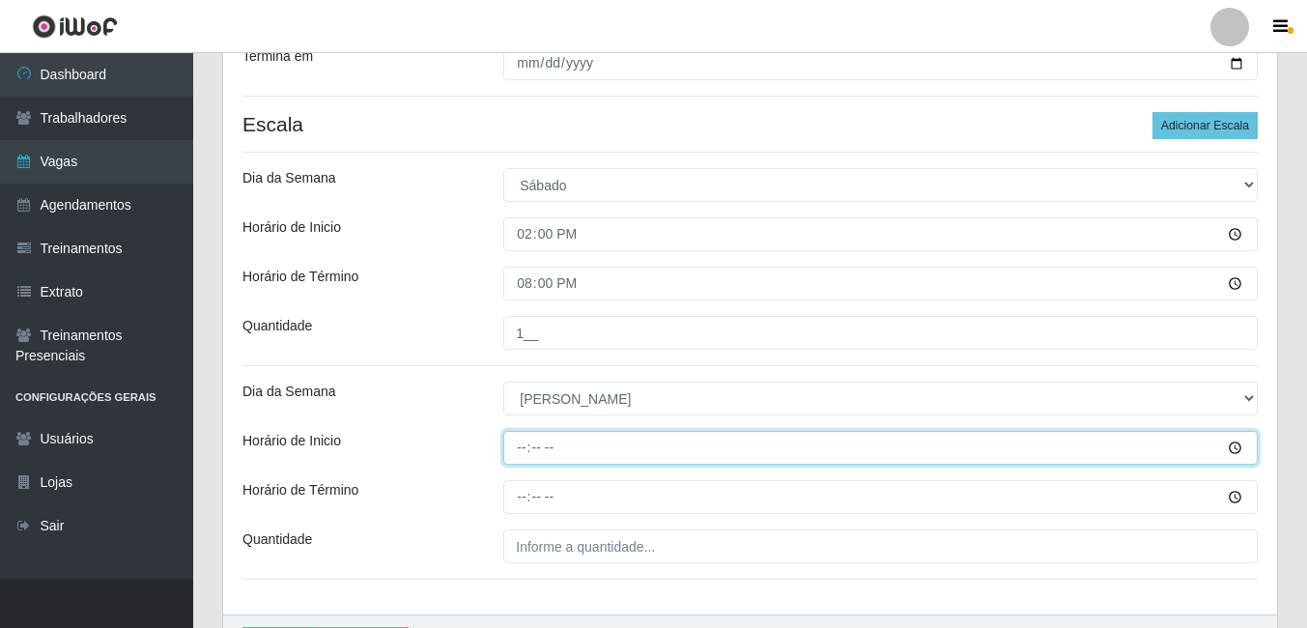
click at [525, 447] on input "Horário de Inicio" at bounding box center [880, 448] width 755 height 34
type input "08:00"
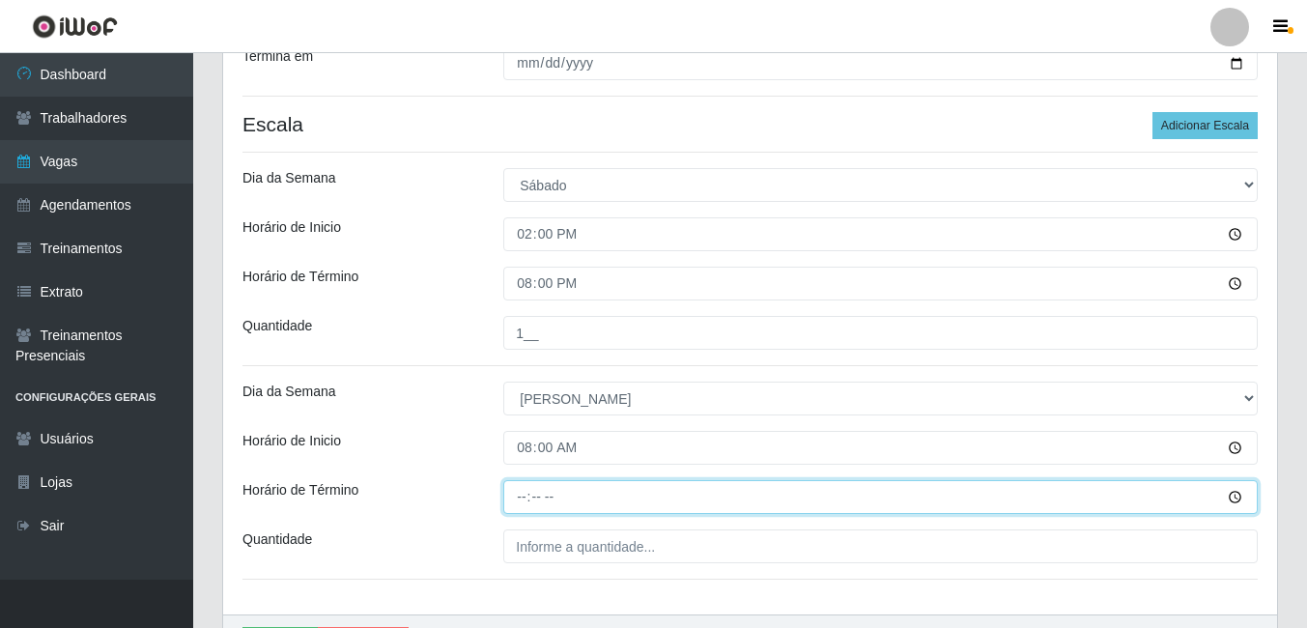
click at [522, 499] on input "Horário de Término" at bounding box center [880, 497] width 755 height 34
type input "14:00"
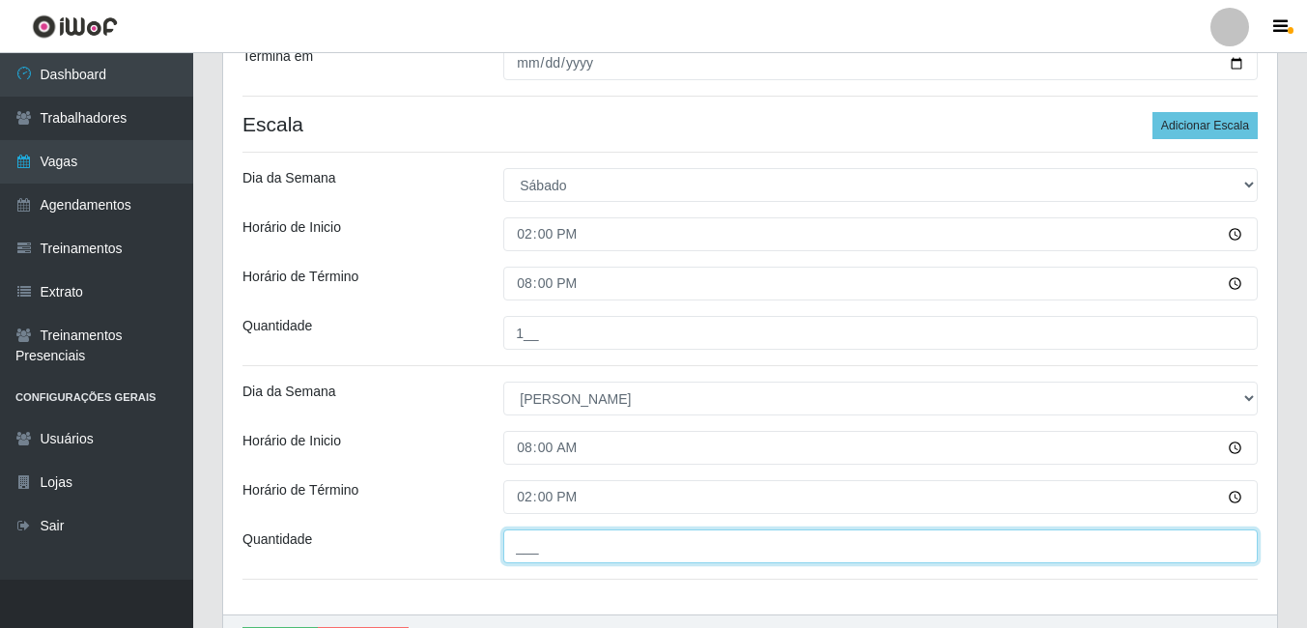
click at [534, 543] on input "___" at bounding box center [880, 546] width 755 height 34
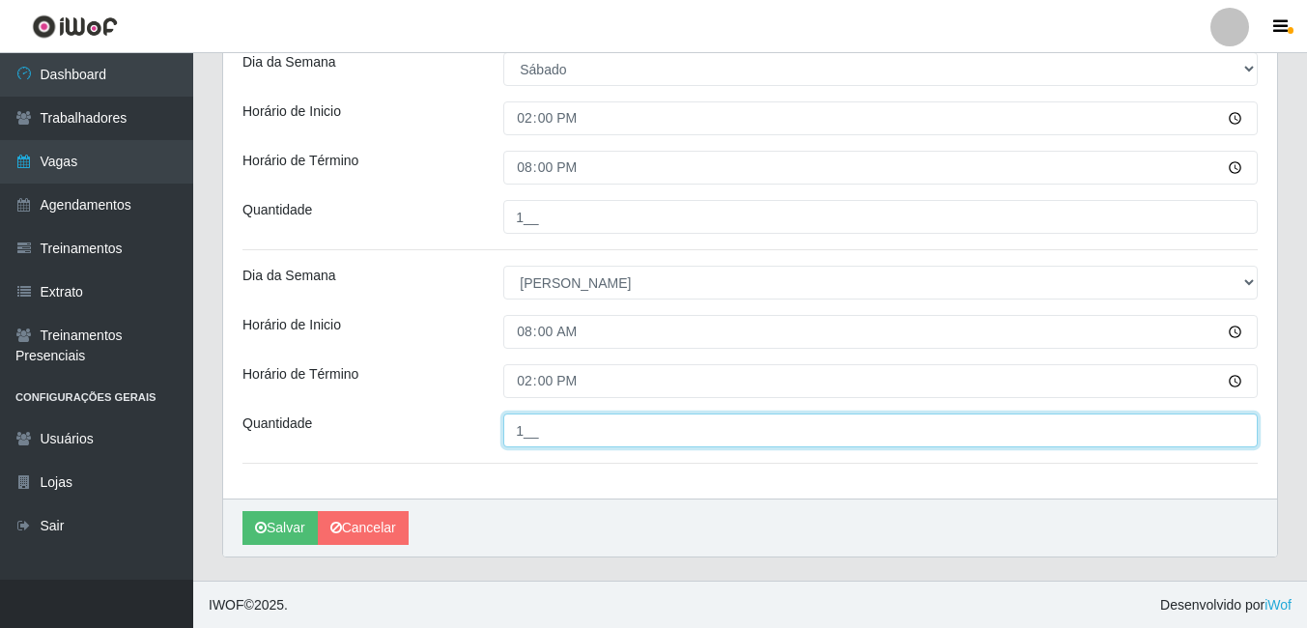
scroll to position [556, 0]
type input "1__"
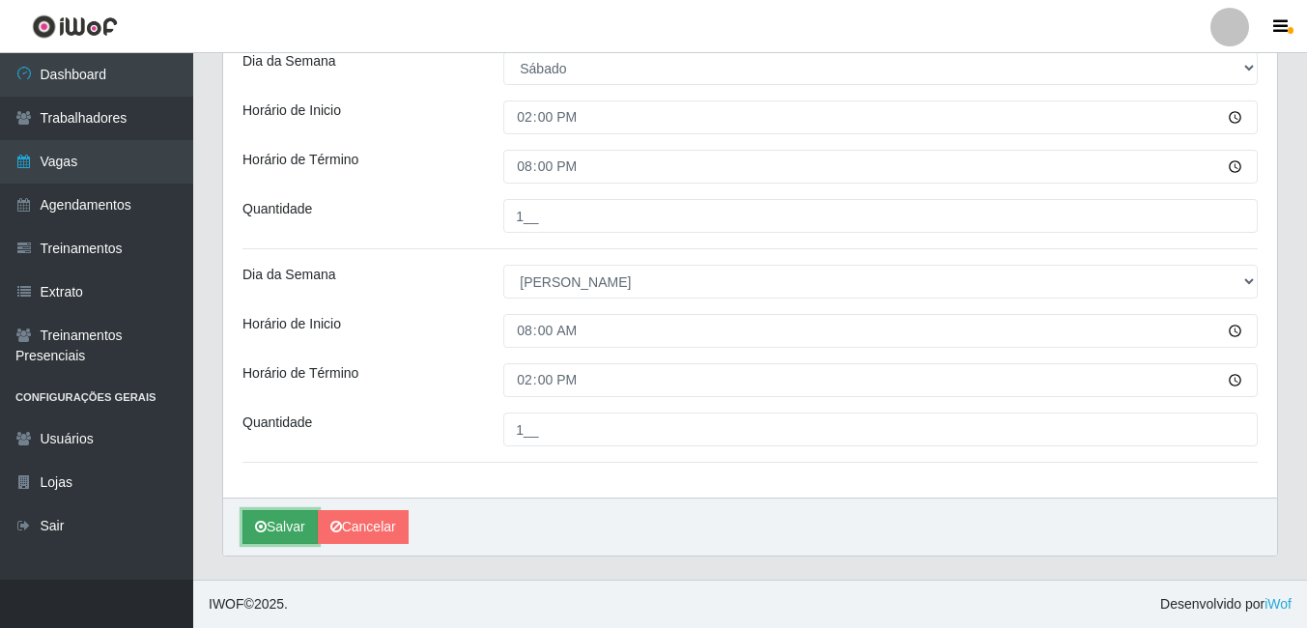
click at [281, 527] on button "Salvar" at bounding box center [280, 527] width 75 height 34
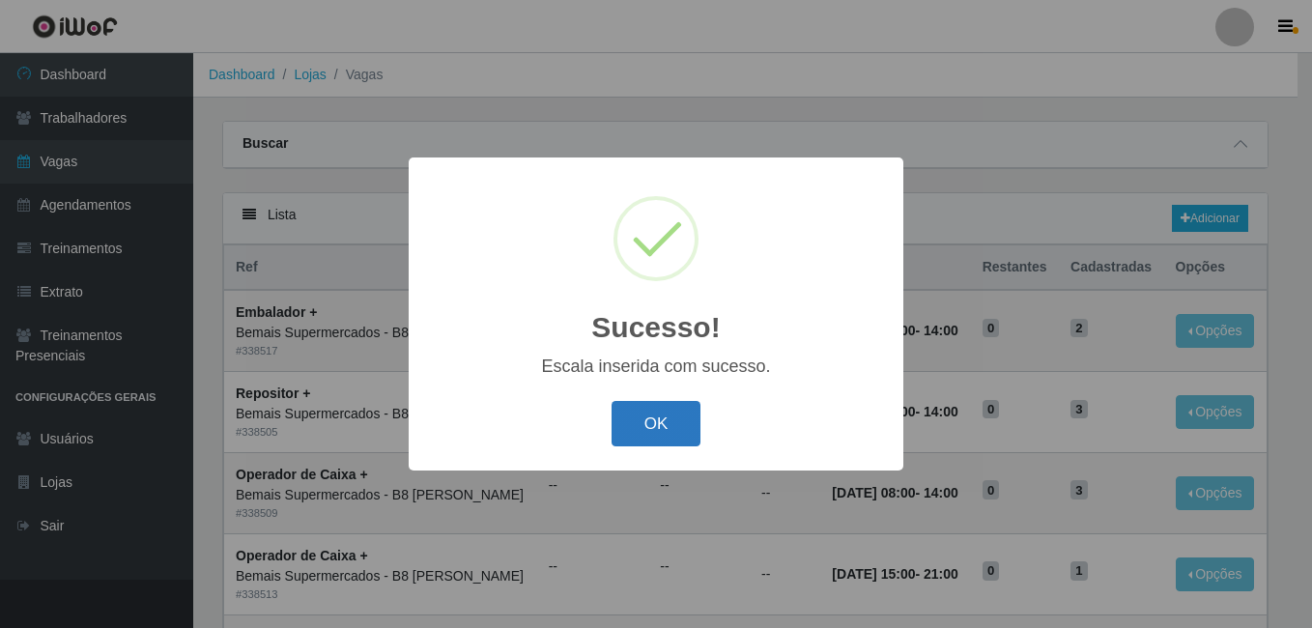
click at [652, 416] on button "OK" at bounding box center [657, 423] width 90 height 45
